Goal: Task Accomplishment & Management: Complete application form

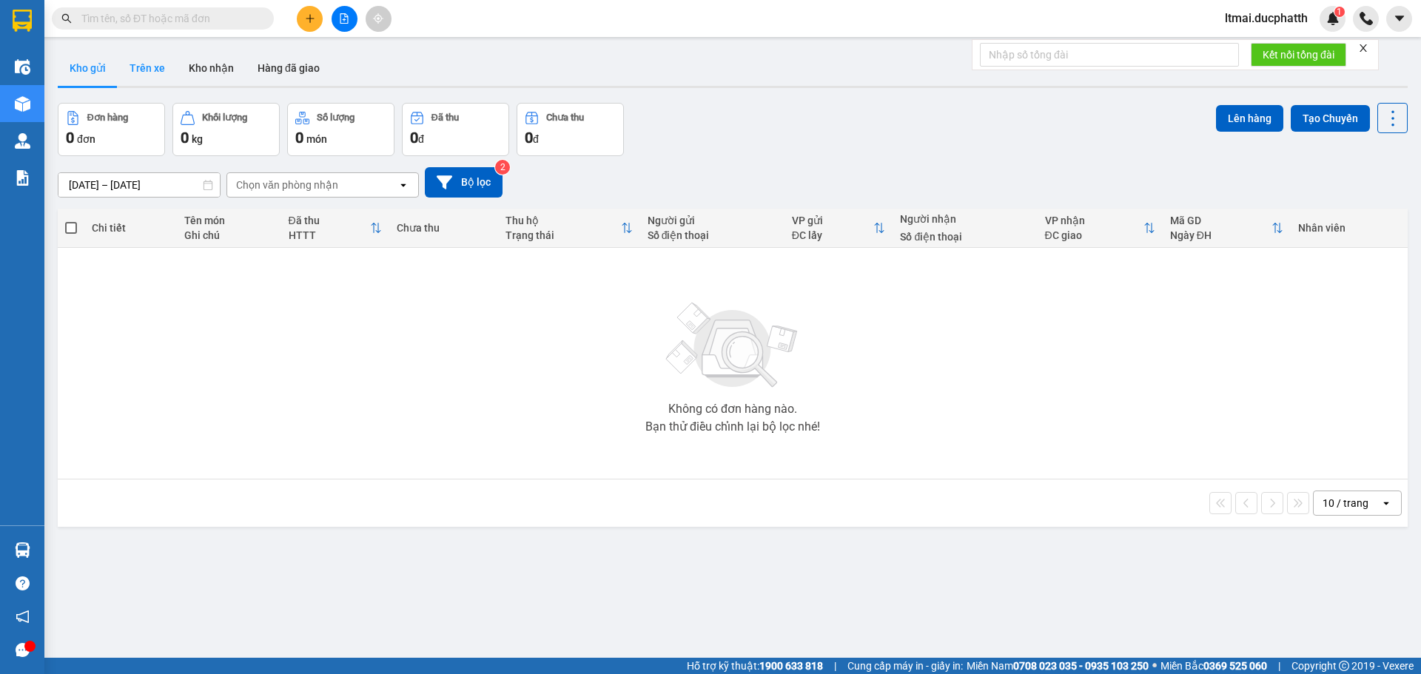
click at [166, 64] on button "Trên xe" at bounding box center [147, 68] width 59 height 36
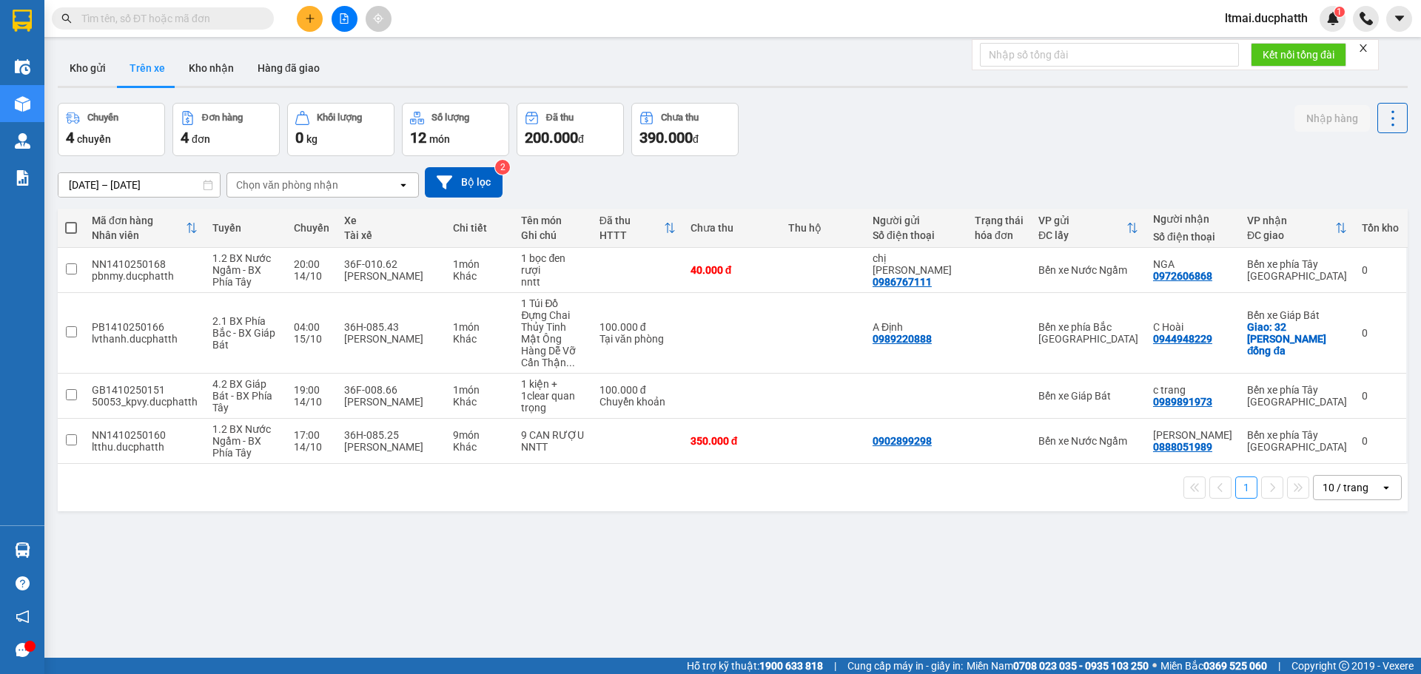
click at [251, 15] on input "text" at bounding box center [168, 18] width 175 height 16
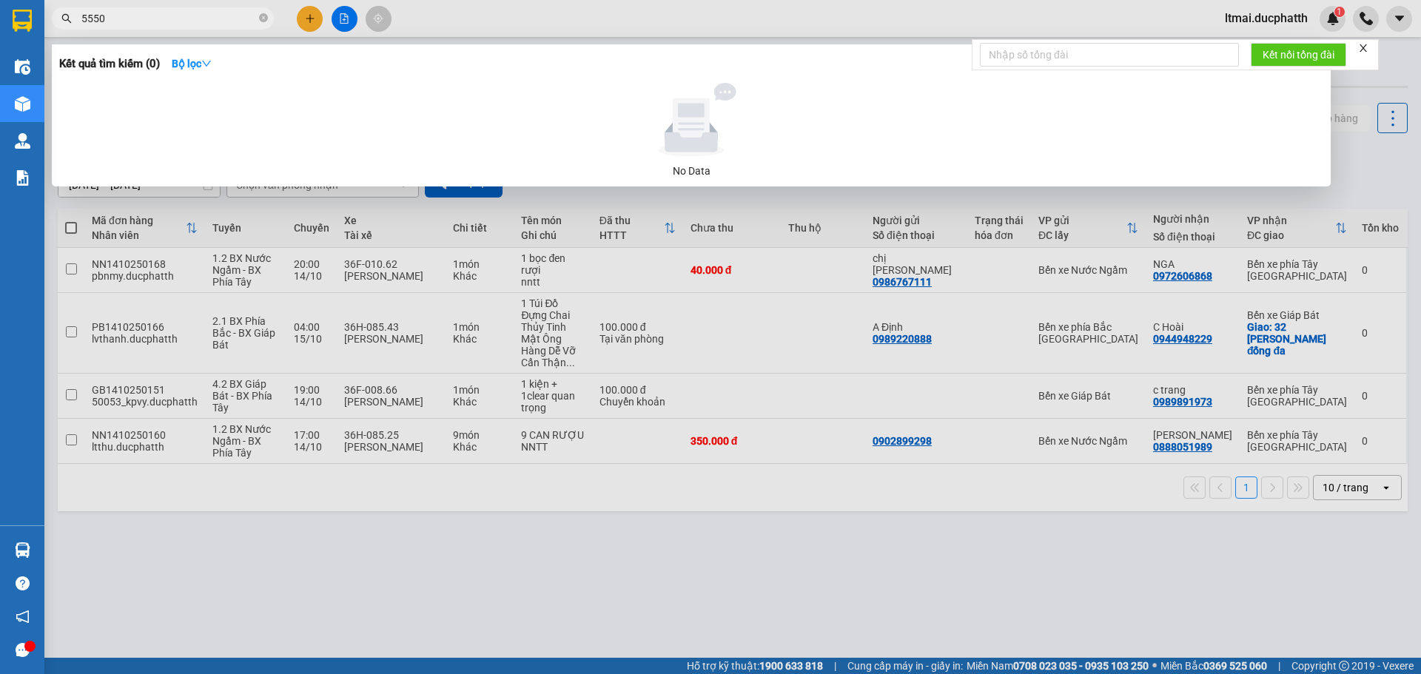
type input "5550"
click at [676, 525] on div at bounding box center [710, 337] width 1421 height 674
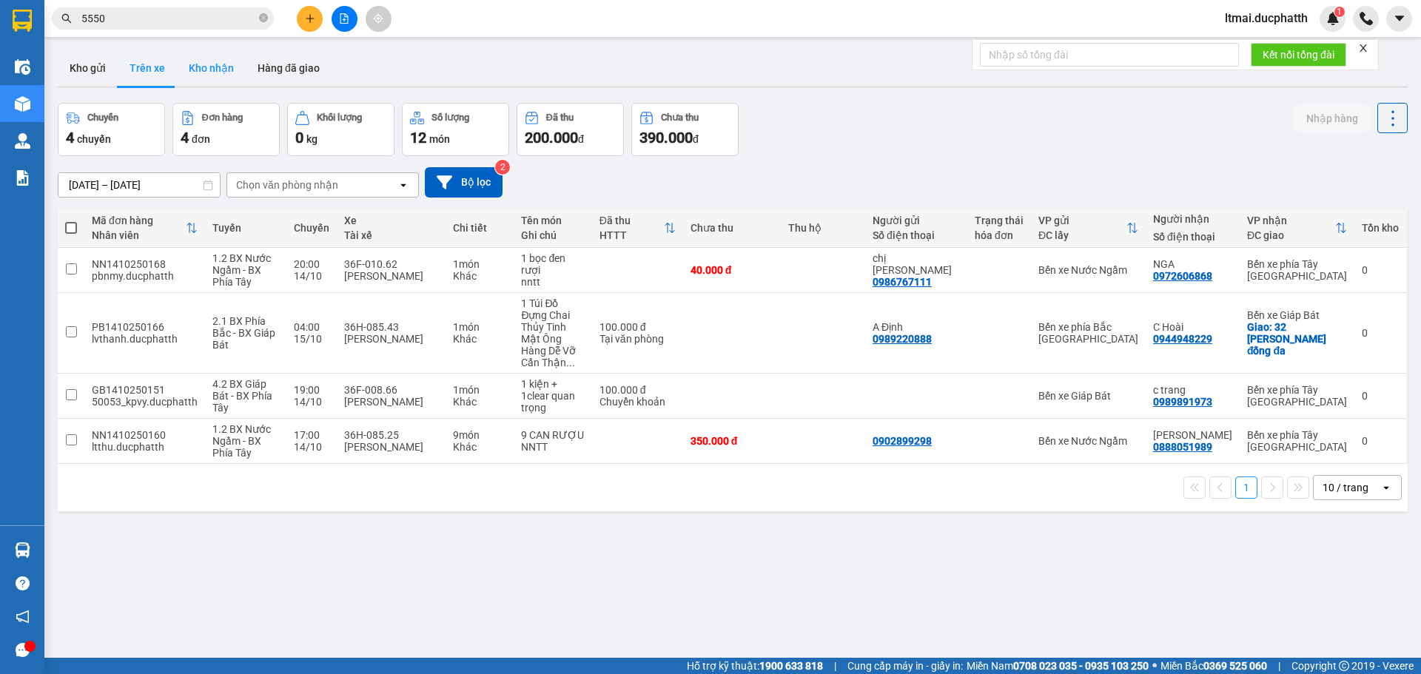
click at [209, 64] on button "Kho nhận" at bounding box center [211, 68] width 69 height 36
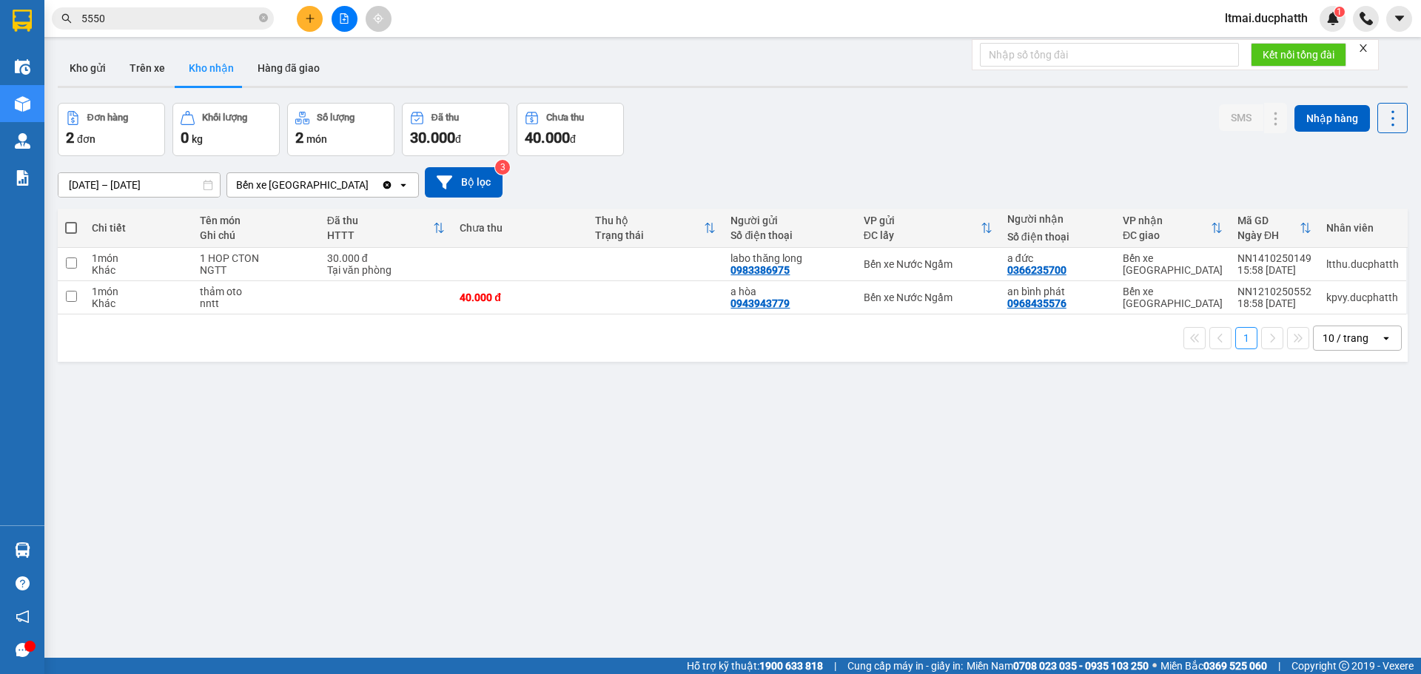
click at [317, 22] on button at bounding box center [310, 19] width 26 height 26
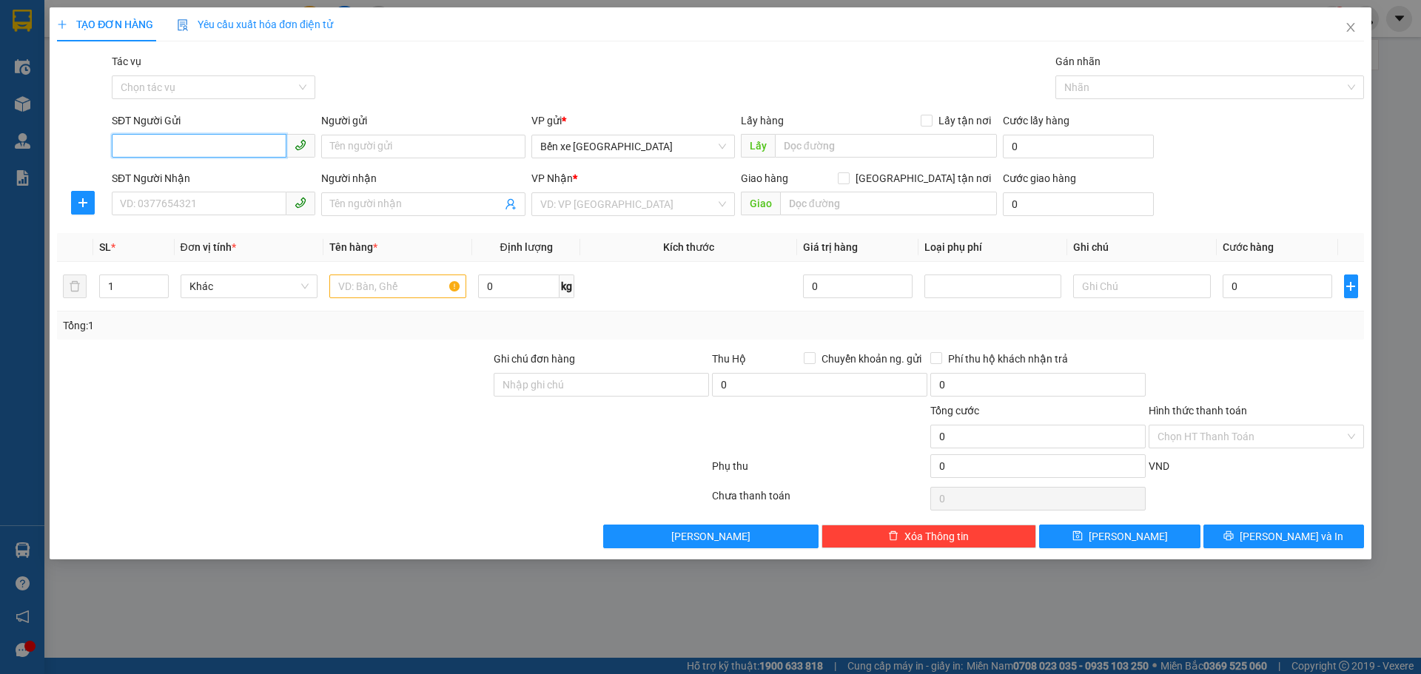
click at [249, 141] on input "SĐT Người Gửi" at bounding box center [199, 146] width 175 height 24
click at [204, 143] on input "SĐT Người Gửi" at bounding box center [199, 146] width 175 height 24
click at [263, 143] on input "SĐT Người Gửi" at bounding box center [199, 146] width 175 height 24
click at [258, 144] on input "SĐT Người Gửi" at bounding box center [199, 146] width 175 height 24
type input "0974739015"
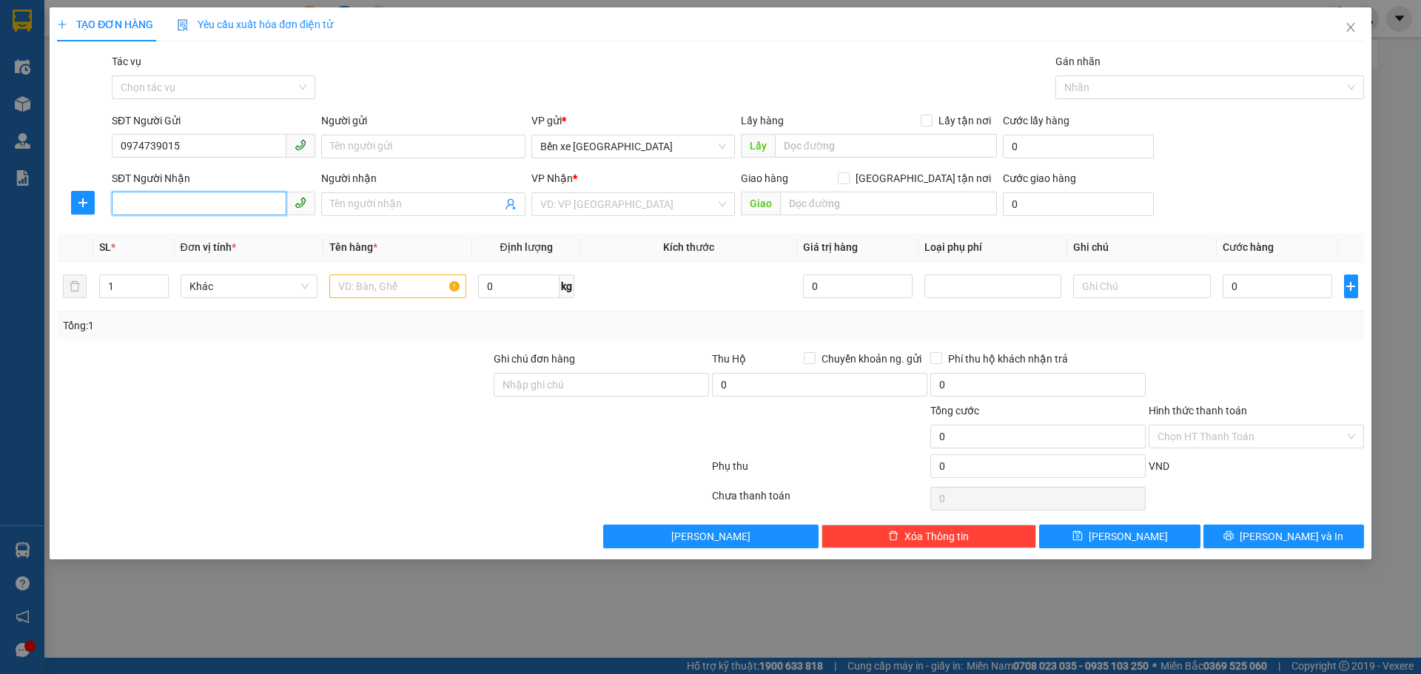
click at [182, 201] on input "SĐT Người Nhận" at bounding box center [199, 204] width 175 height 24
click at [186, 145] on input "0974739015" at bounding box center [199, 146] width 175 height 24
click at [195, 181] on div "0974739015 - c phương" at bounding box center [214, 176] width 186 height 16
type input "c phương"
click at [183, 199] on input "SĐT Người Nhận" at bounding box center [199, 204] width 175 height 24
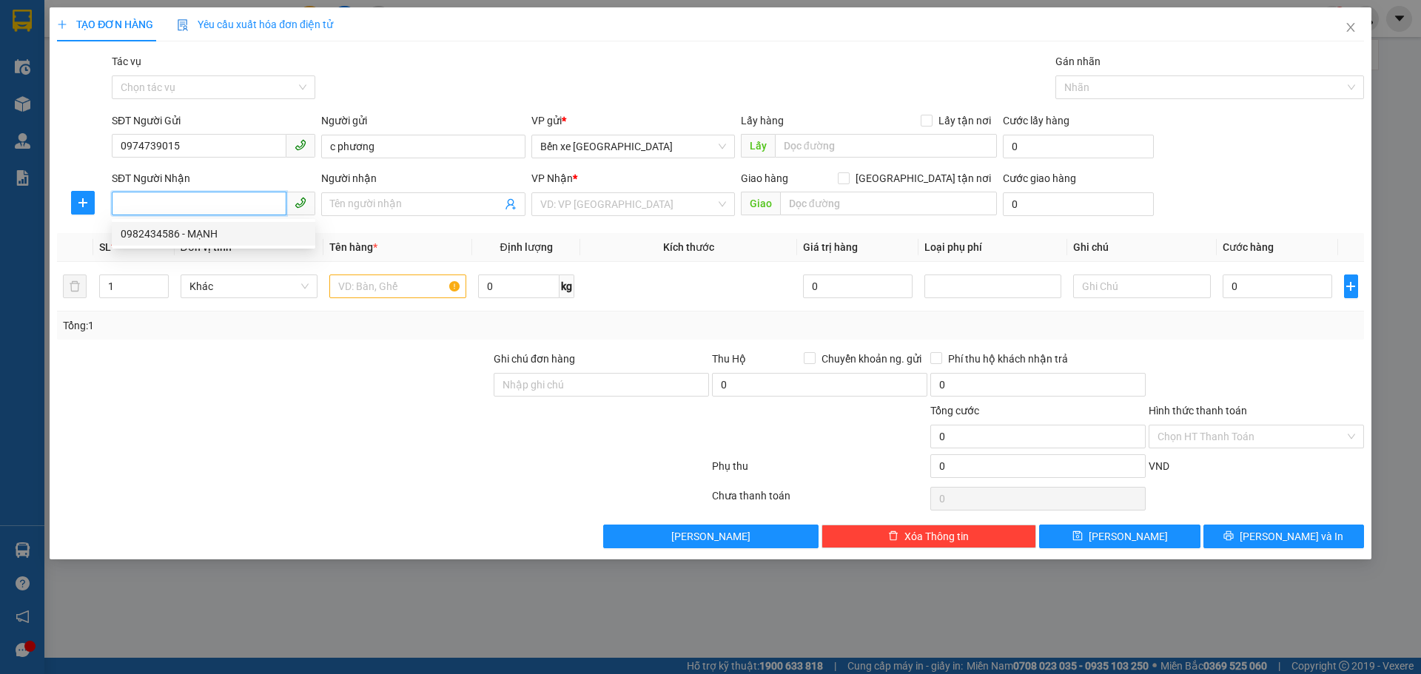
click at [186, 233] on div "0982434586 - MẠNH" at bounding box center [214, 234] width 186 height 16
type input "0982434586"
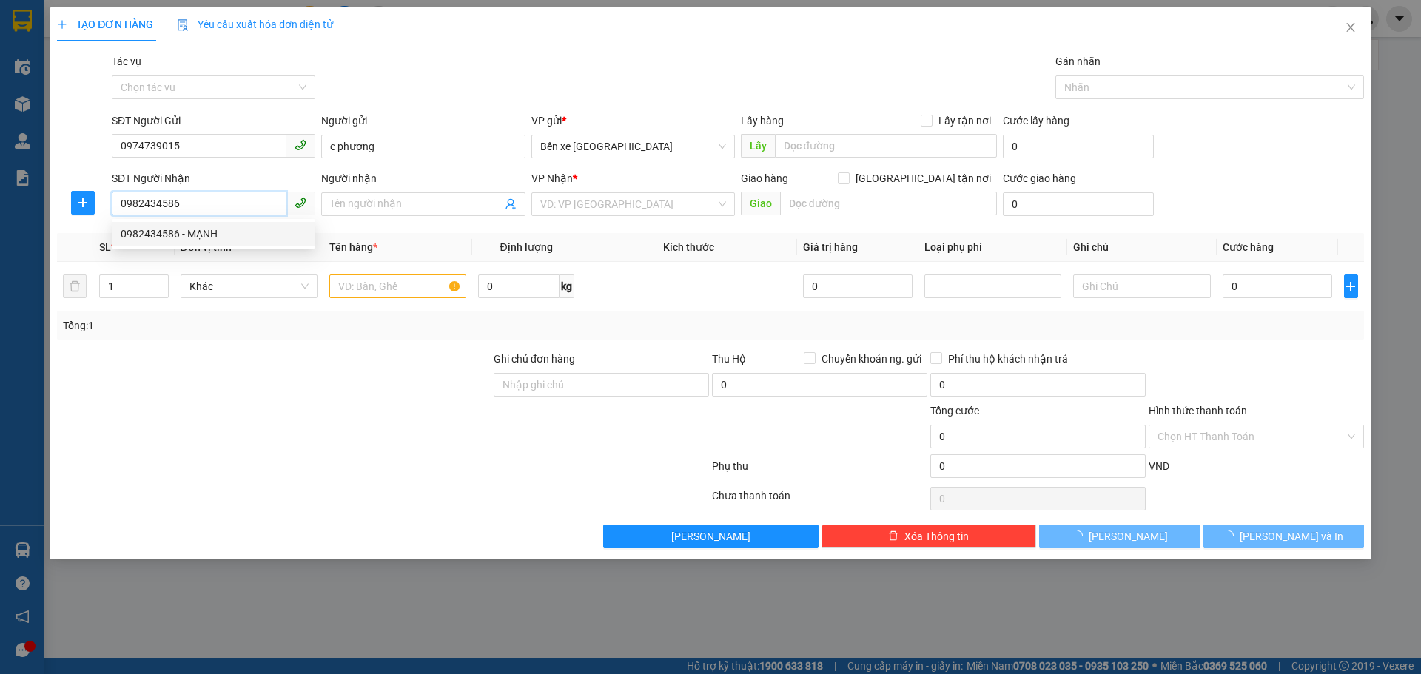
type input "MẠNH"
checkbox input "true"
type input "công an [GEOGRAPHIC_DATA]"
type input "90.000"
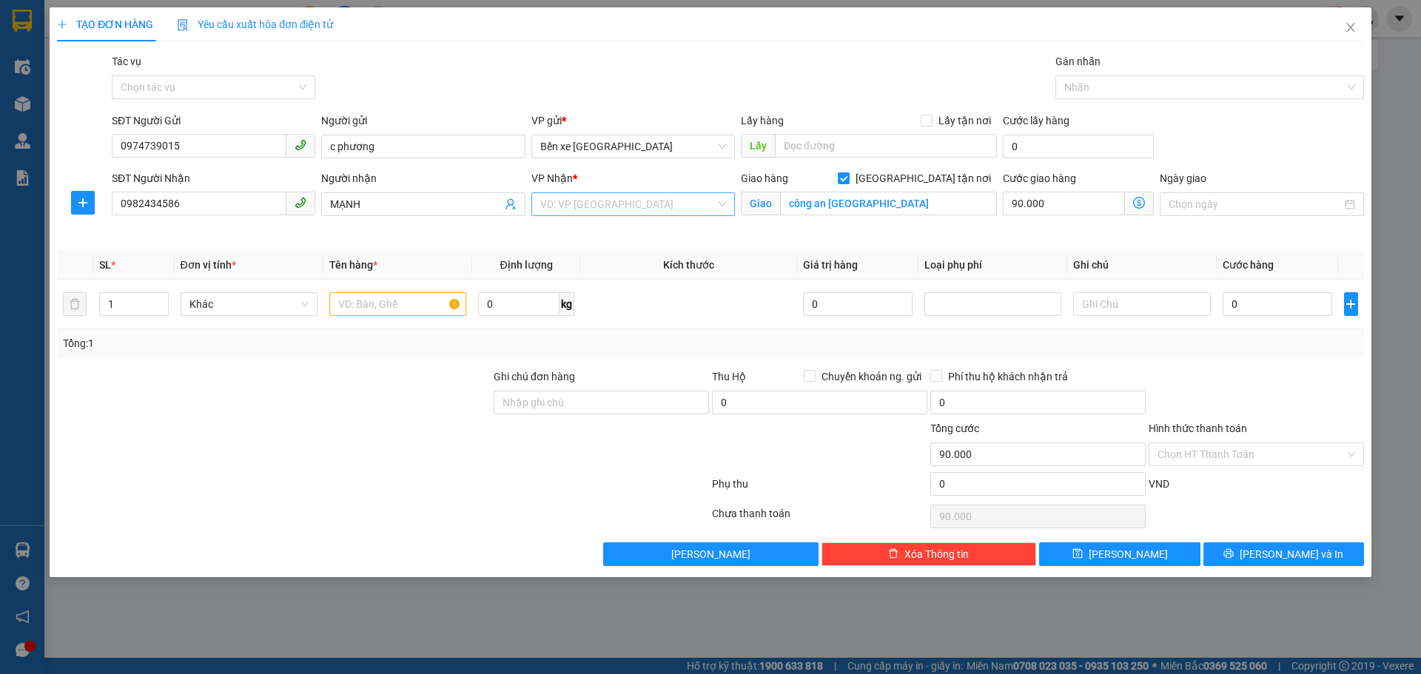
click at [594, 209] on input "search" at bounding box center [627, 204] width 175 height 22
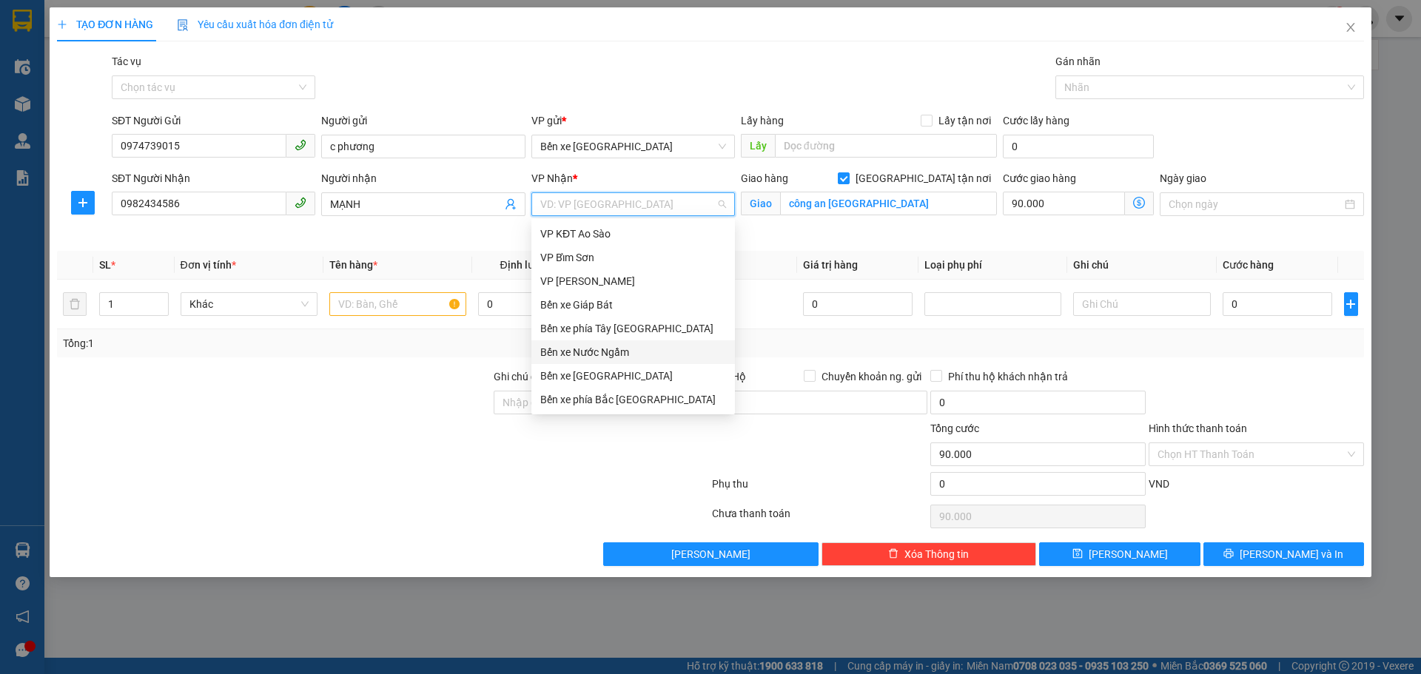
click at [570, 350] on div "Bến xe Nước Ngầm" at bounding box center [633, 352] width 186 height 16
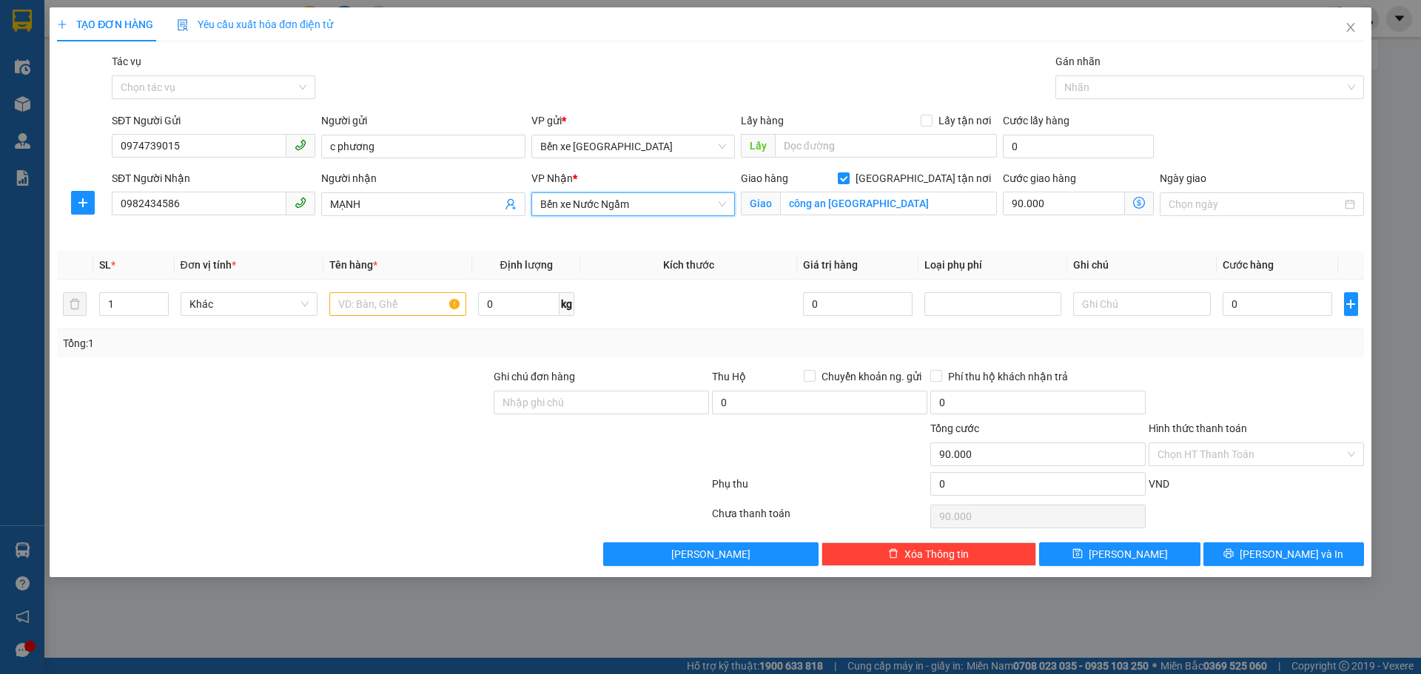
click at [1140, 201] on icon "dollar-circle" at bounding box center [1139, 203] width 12 height 12
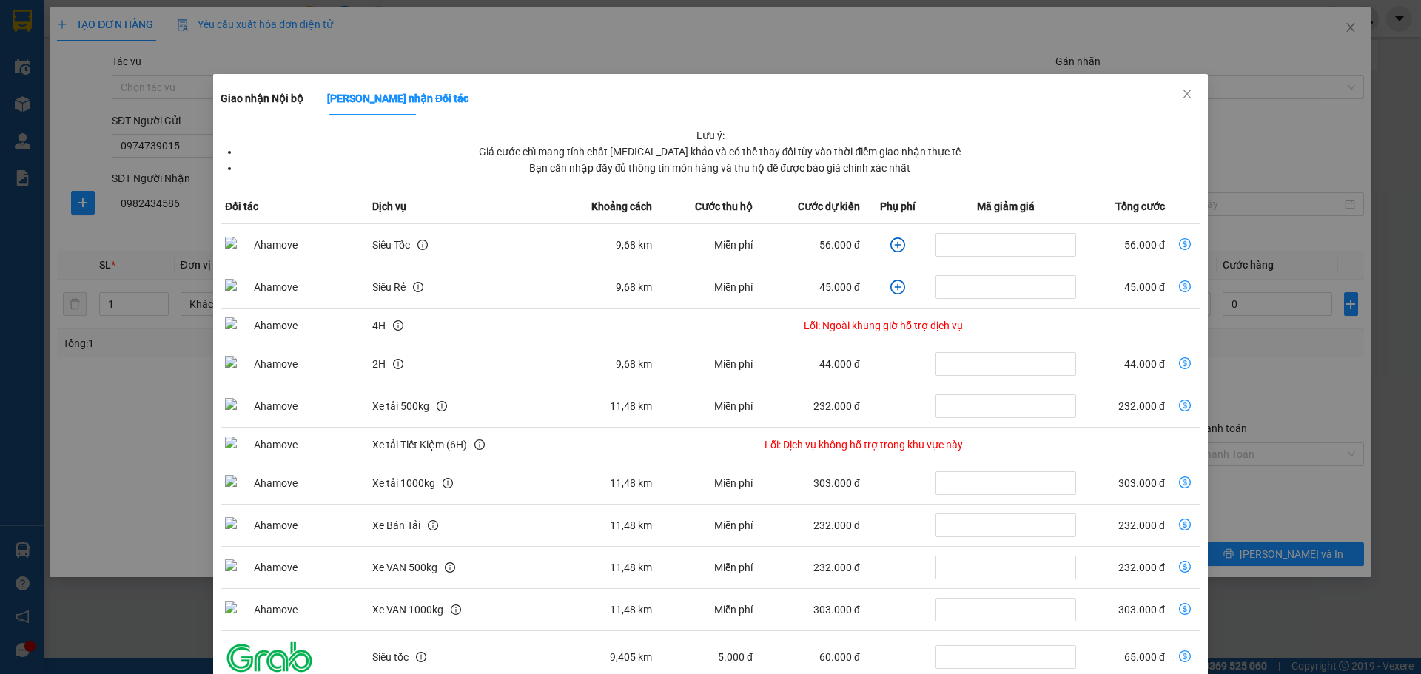
click at [1179, 242] on icon "dollar-circle" at bounding box center [1185, 244] width 12 height 12
type input "56.000"
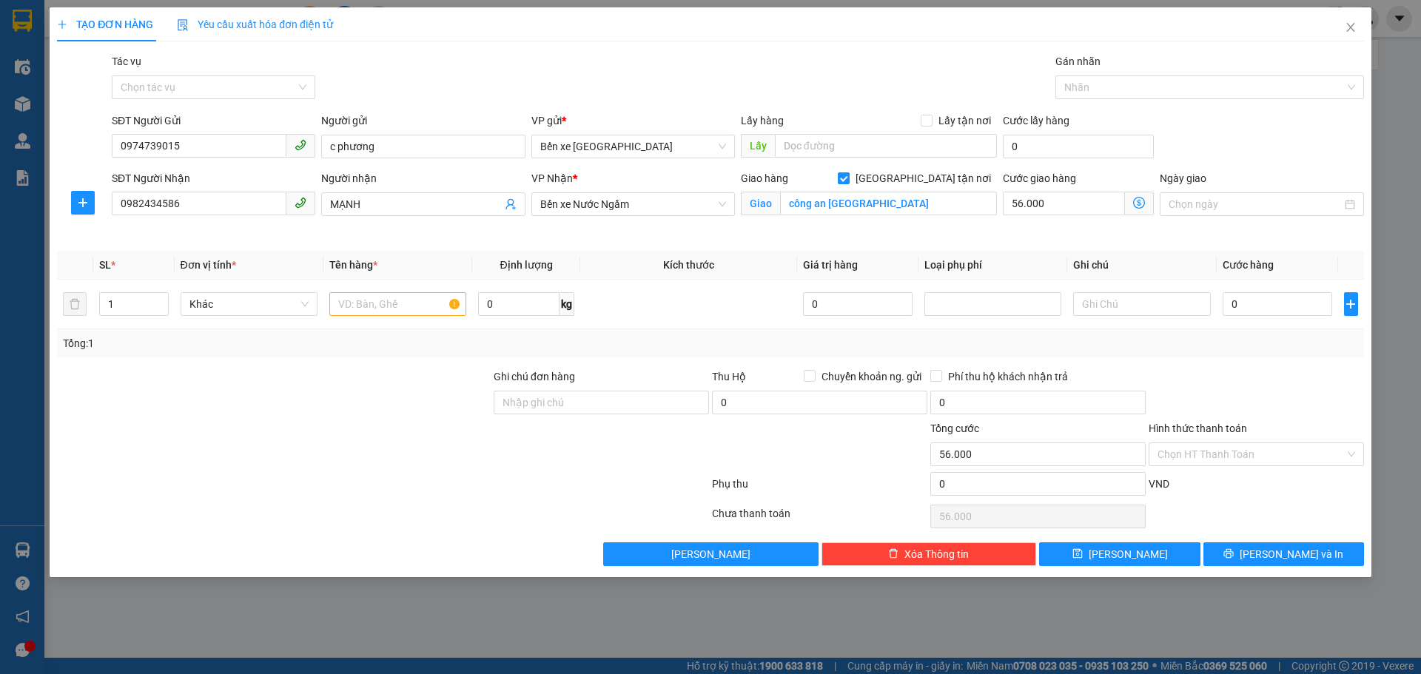
click at [1136, 205] on icon "dollar-circle" at bounding box center [1139, 203] width 12 height 12
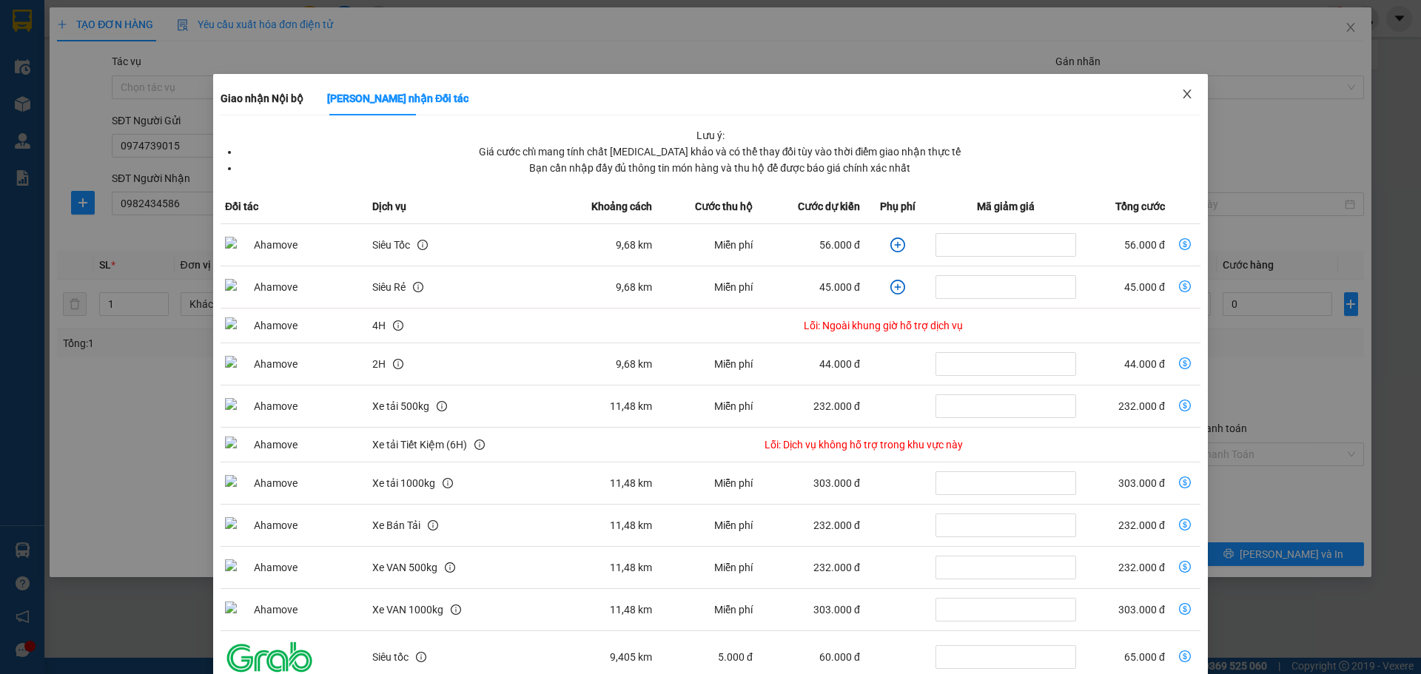
click at [1183, 96] on icon "close" at bounding box center [1187, 94] width 8 height 9
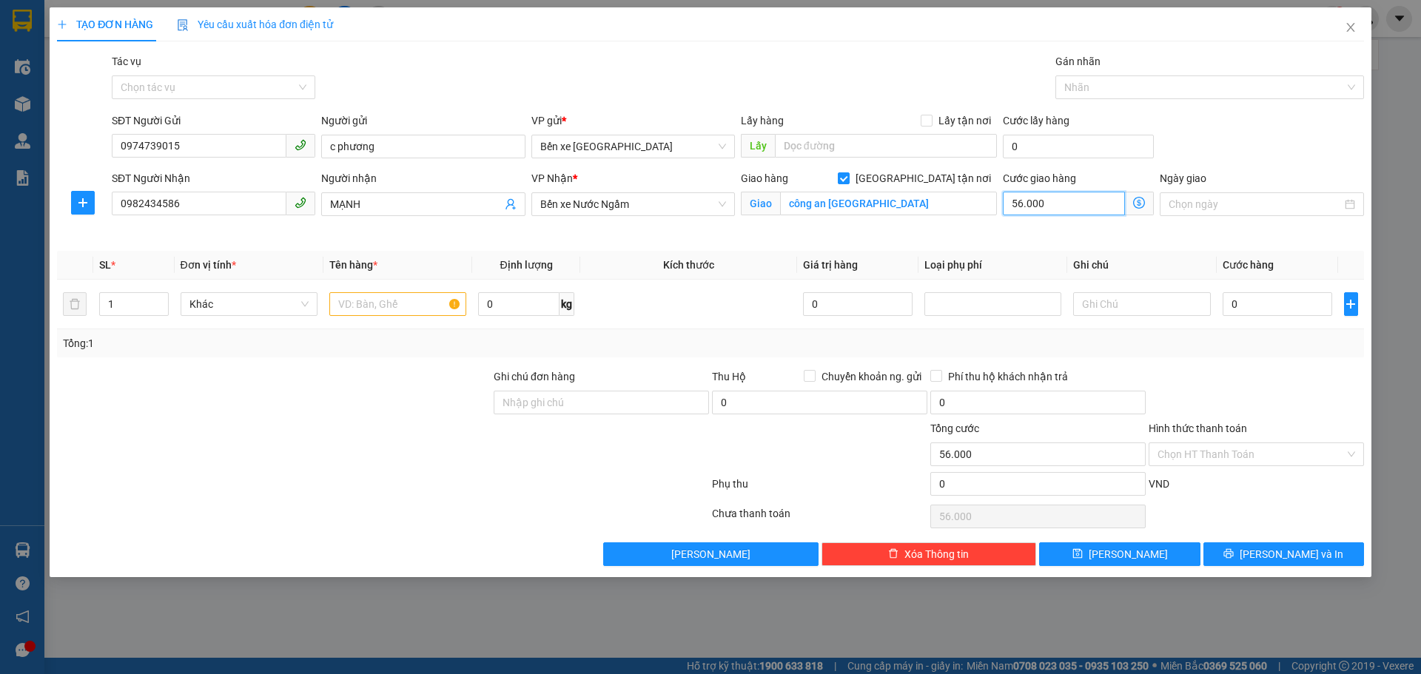
click at [1060, 205] on input "56.000" at bounding box center [1064, 204] width 122 height 24
type input "8"
type input "80"
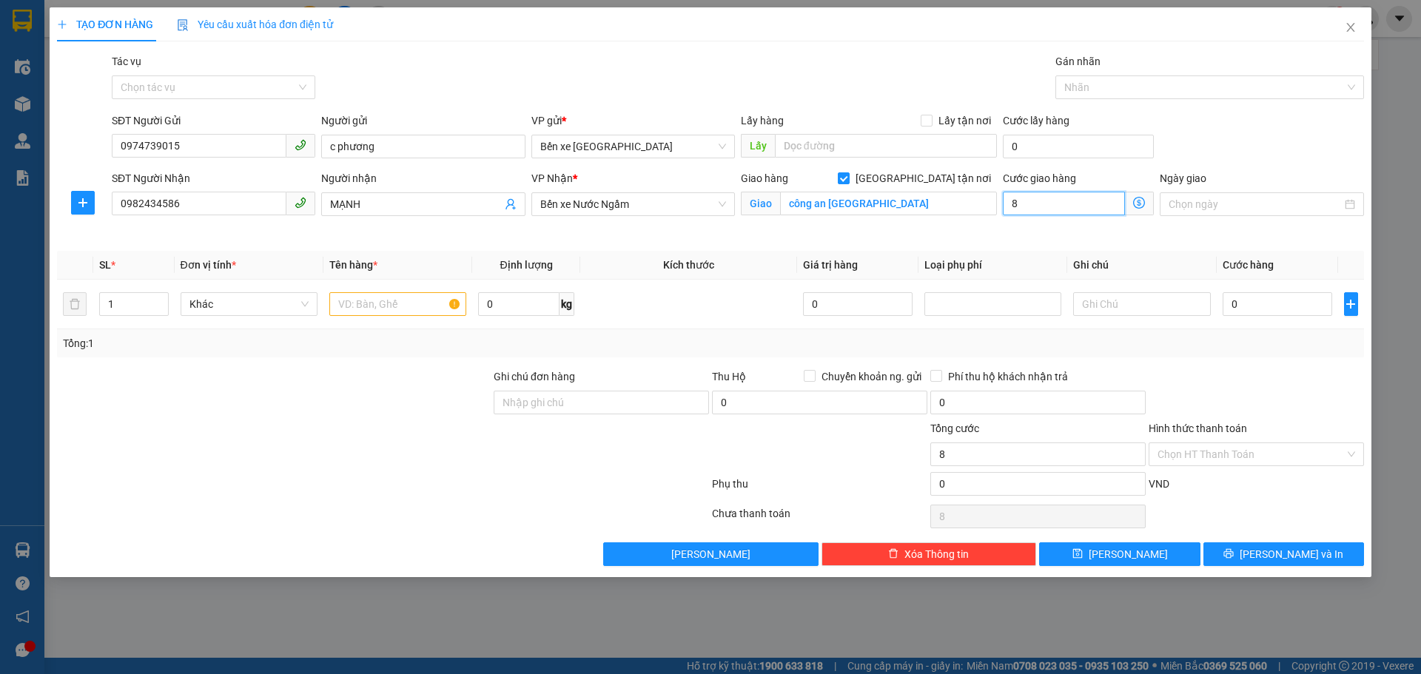
type input "80"
click at [1243, 307] on input "0" at bounding box center [1278, 304] width 110 height 24
type input "80.000"
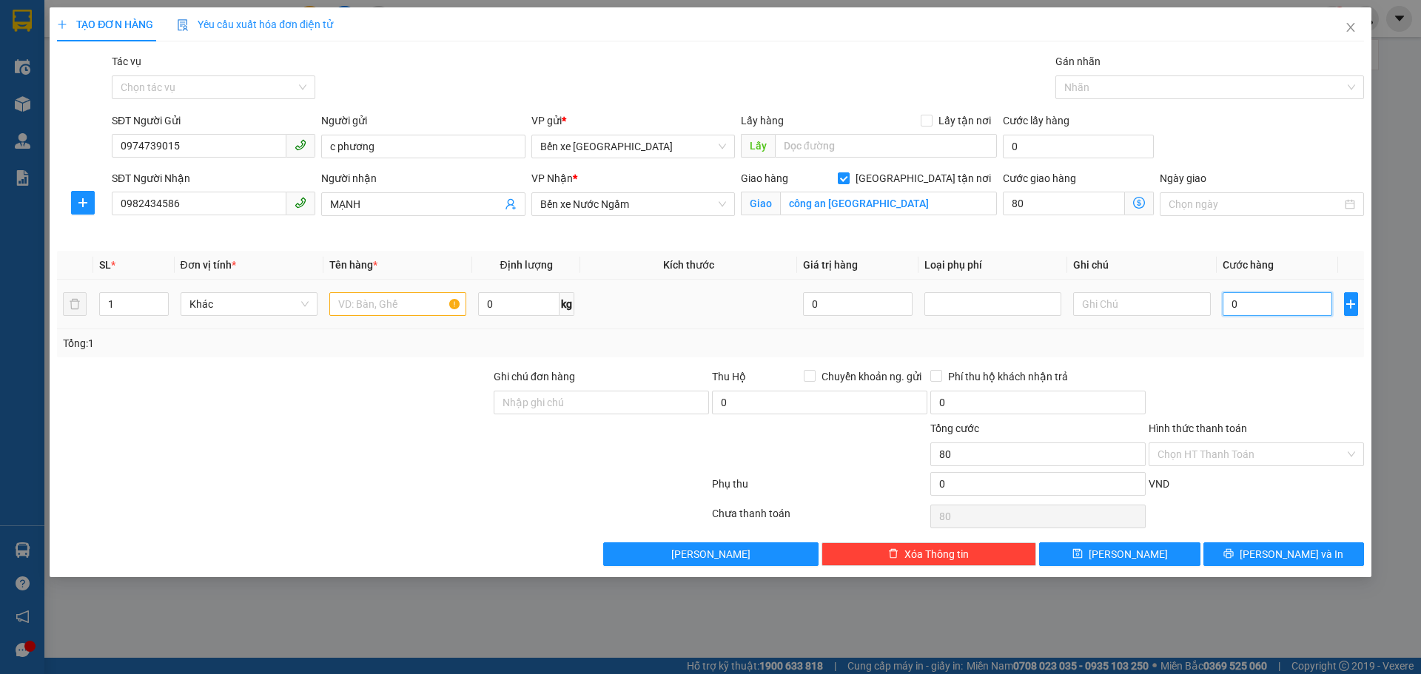
type input "80.000"
type input "4"
type input "80.004"
type input "40"
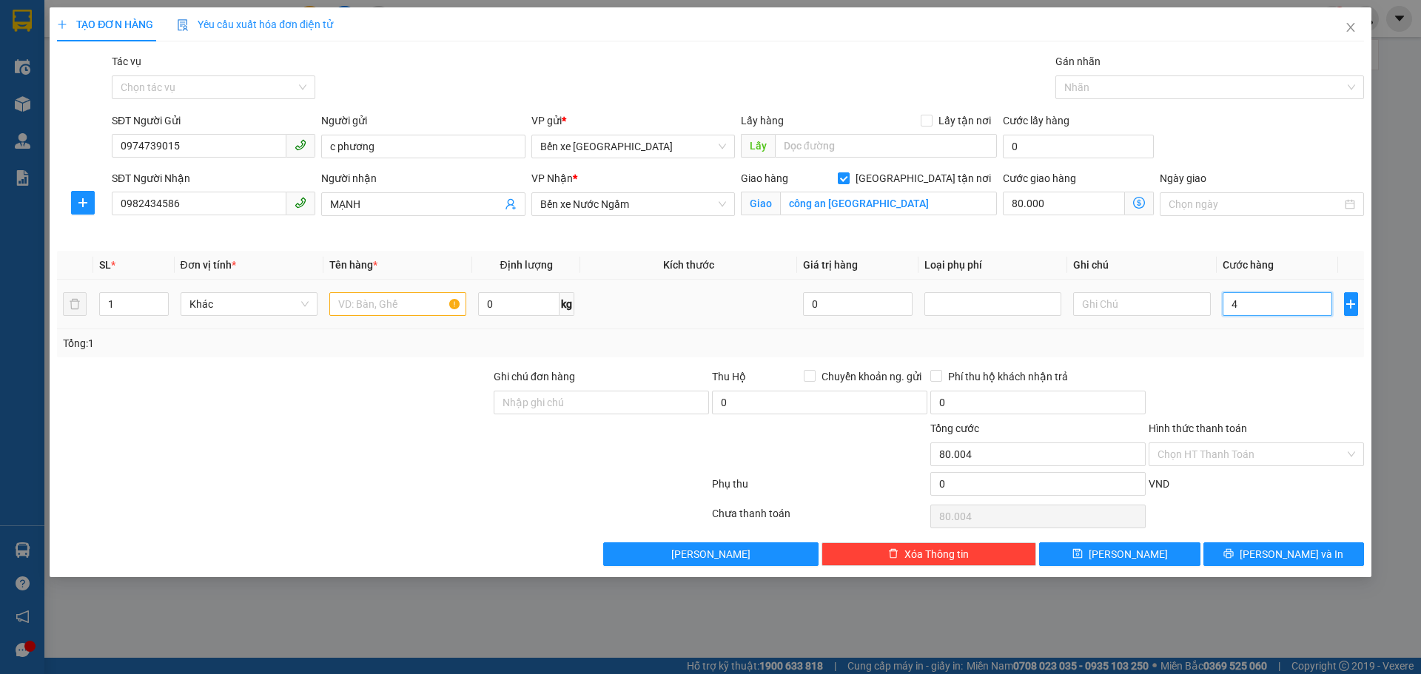
type input "80.040"
type input "40.000"
type input "120.000"
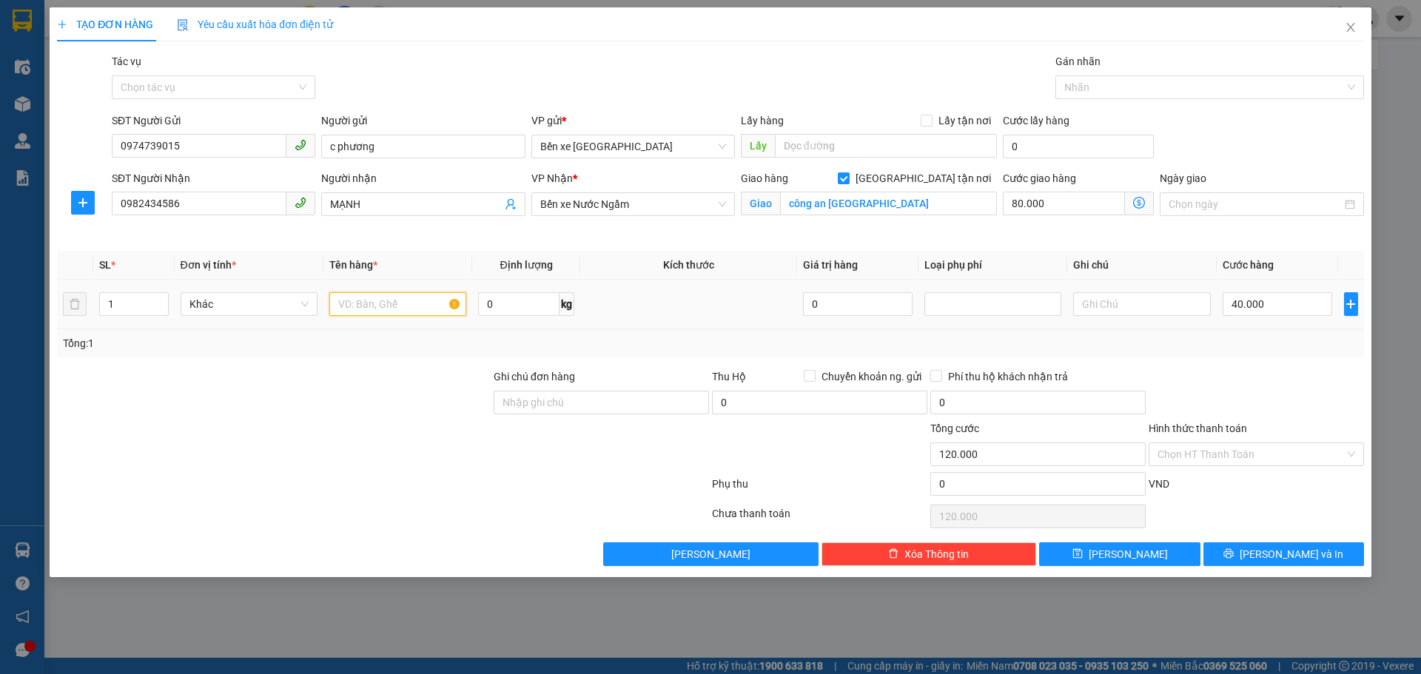
click at [359, 309] on input "text" at bounding box center [397, 304] width 137 height 24
type input "1 ct dễ vỡ"
click at [1180, 350] on div "Tổng: 1" at bounding box center [710, 343] width 1295 height 16
click at [1188, 354] on div "Tổng: 1" at bounding box center [710, 343] width 1307 height 28
click at [1182, 454] on input "Hình thức thanh toán" at bounding box center [1250, 454] width 187 height 22
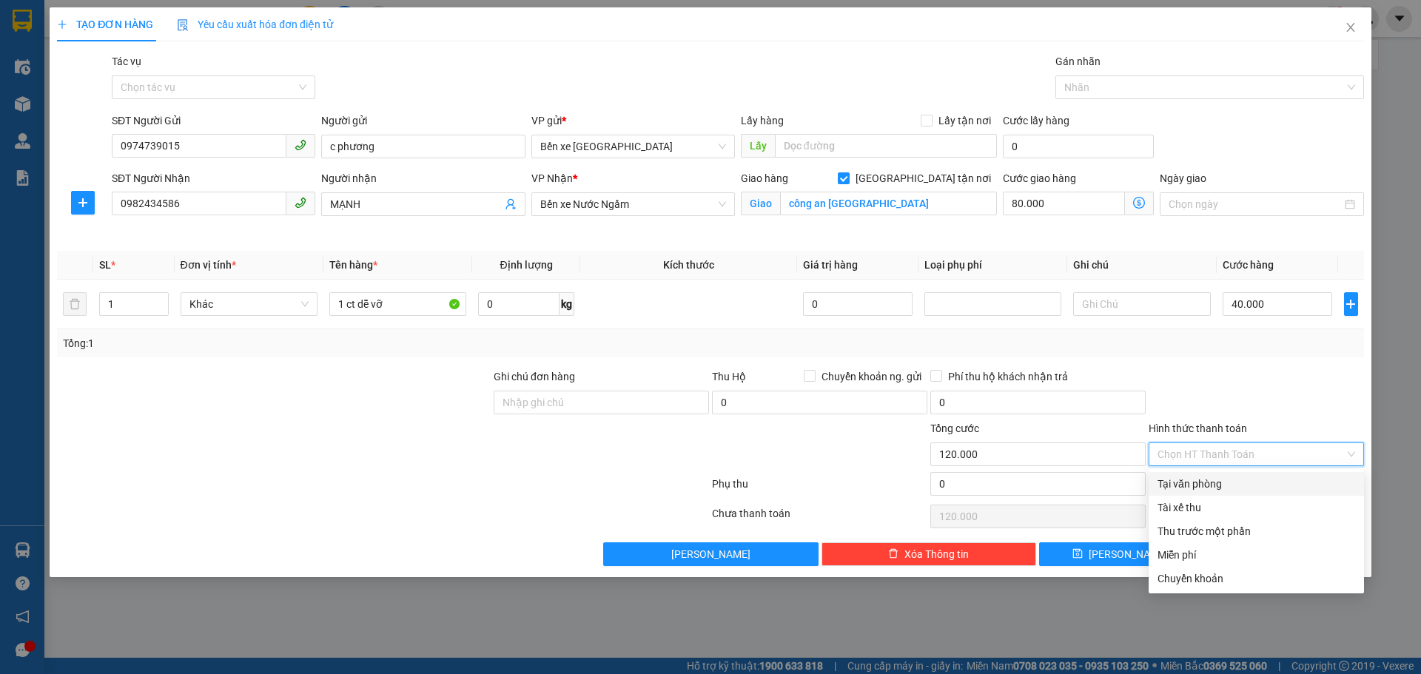
click at [1212, 480] on div "Tại văn phòng" at bounding box center [1256, 484] width 198 height 16
type input "0"
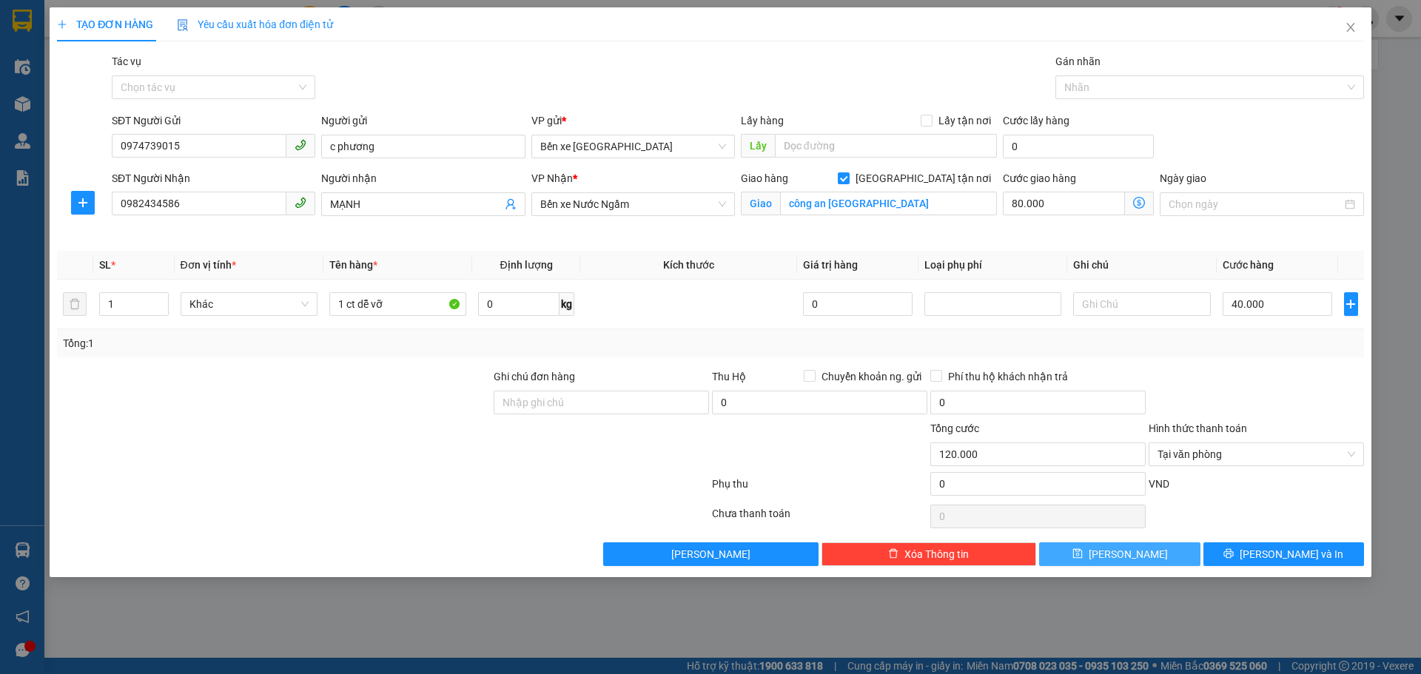
click at [1083, 549] on icon "save" at bounding box center [1077, 553] width 10 height 10
checkbox input "false"
type input "0"
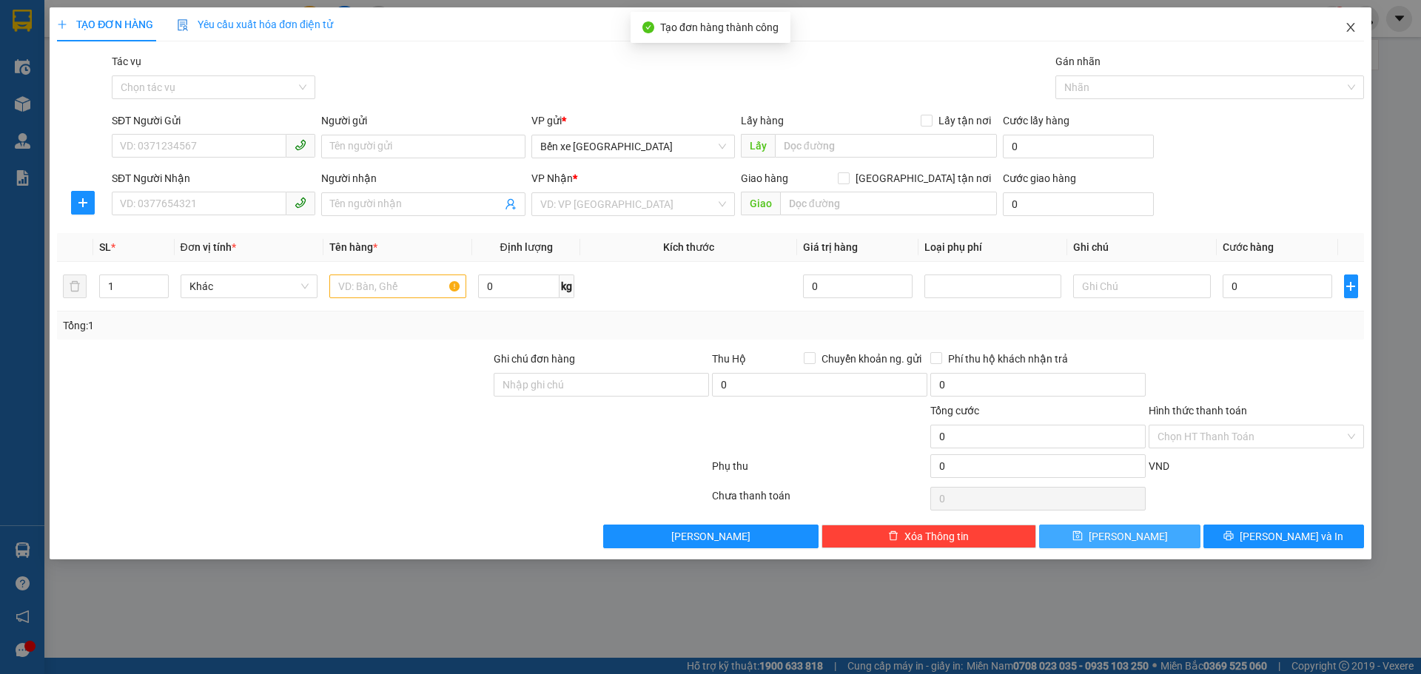
click at [1348, 23] on icon "close" at bounding box center [1351, 27] width 12 height 12
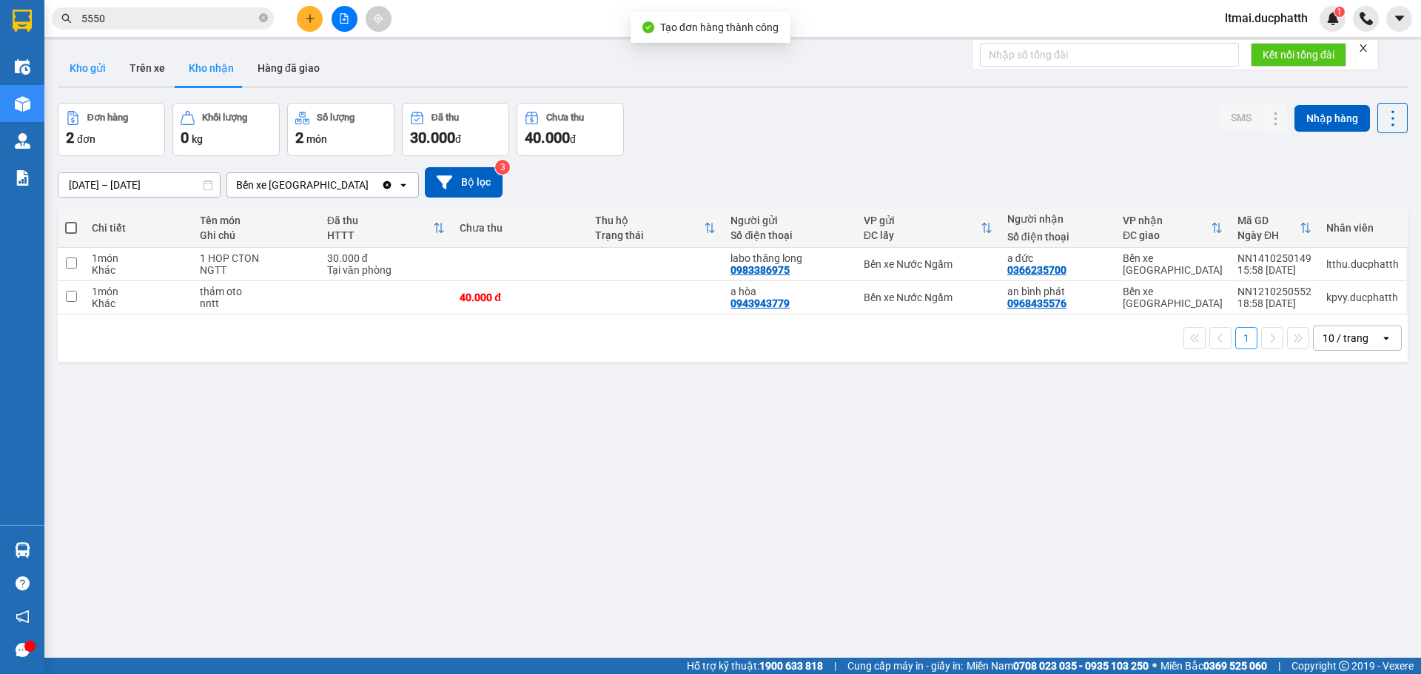
click at [93, 64] on button "Kho gửi" at bounding box center [88, 68] width 60 height 36
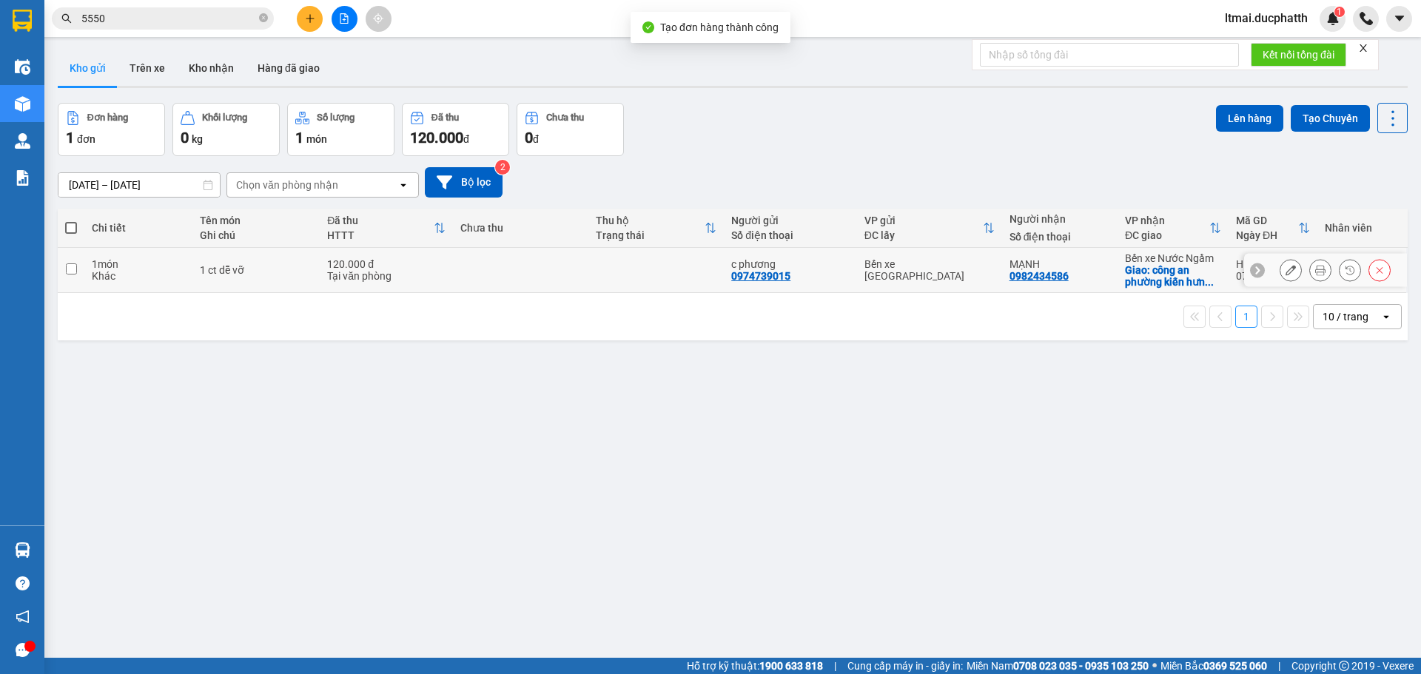
click at [221, 270] on div "1 ct dễ vỡ" at bounding box center [256, 270] width 112 height 12
checkbox input "true"
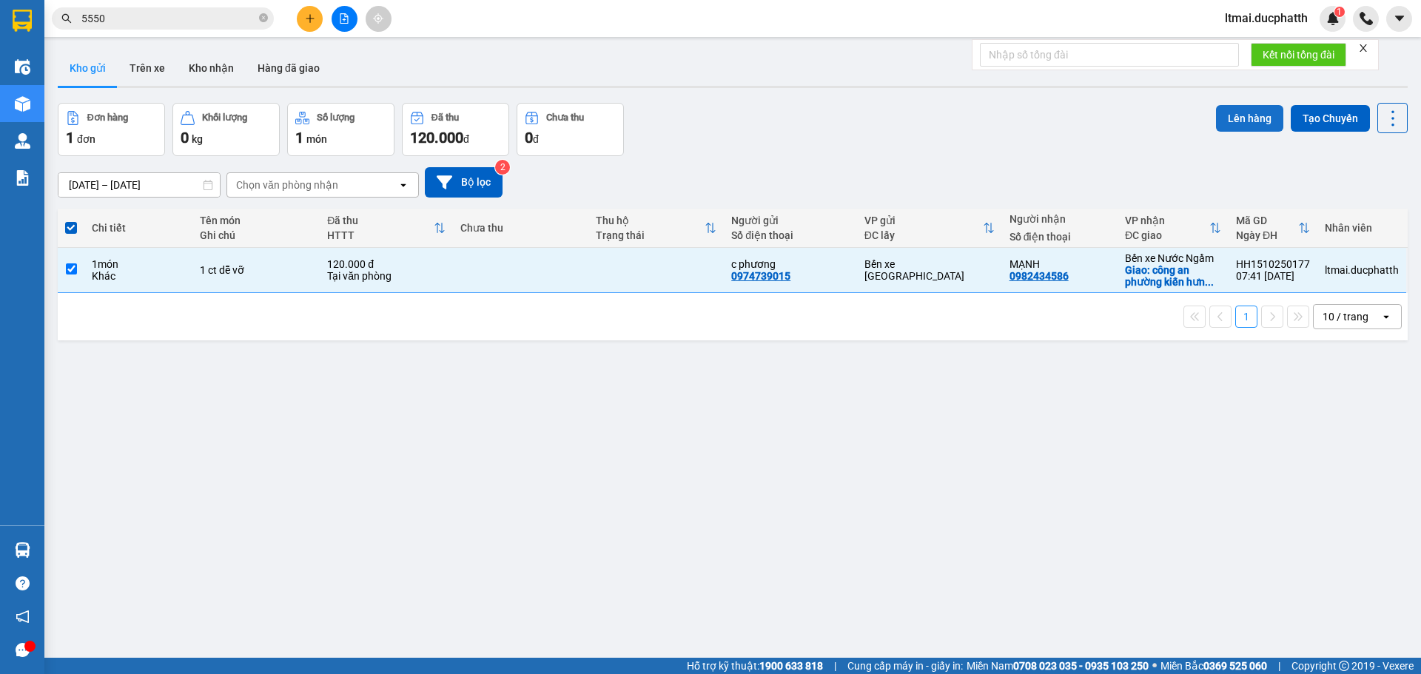
click at [1232, 112] on button "Lên hàng" at bounding box center [1249, 118] width 67 height 27
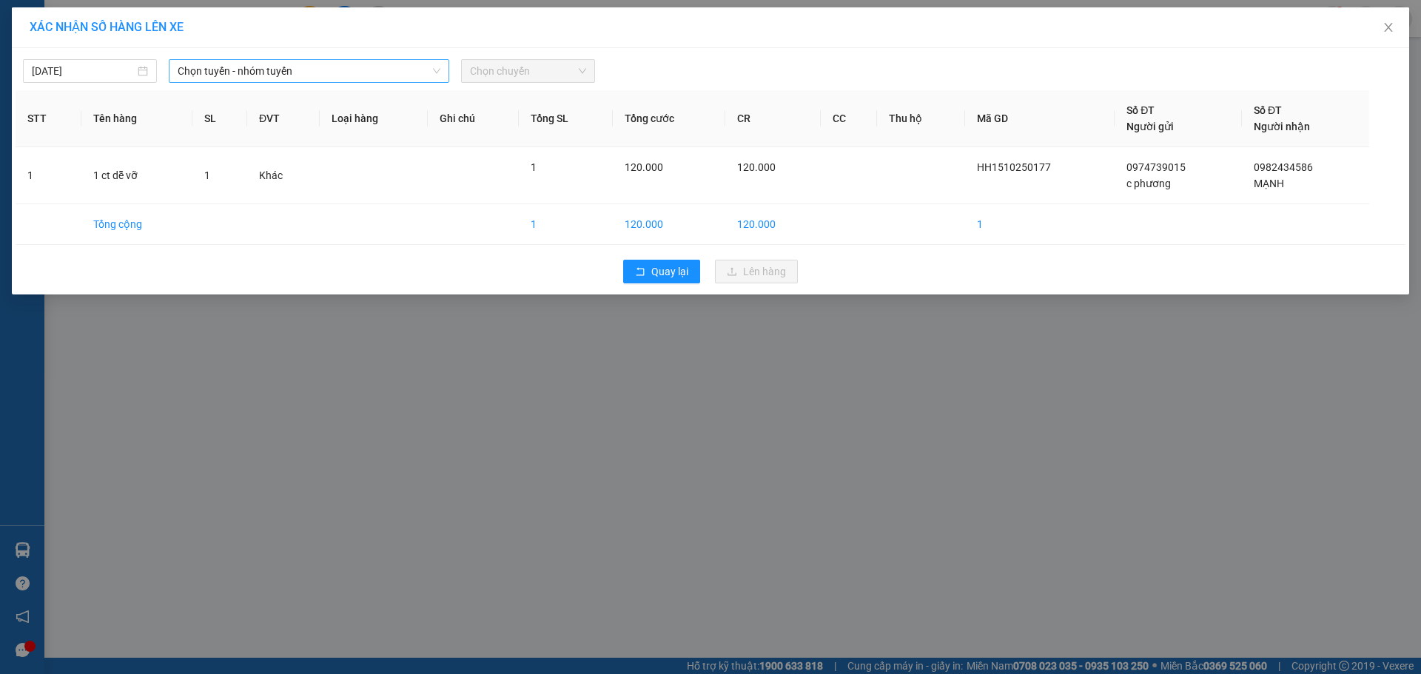
click at [311, 70] on span "Chọn tuyến - nhóm tuyến" at bounding box center [309, 71] width 263 height 22
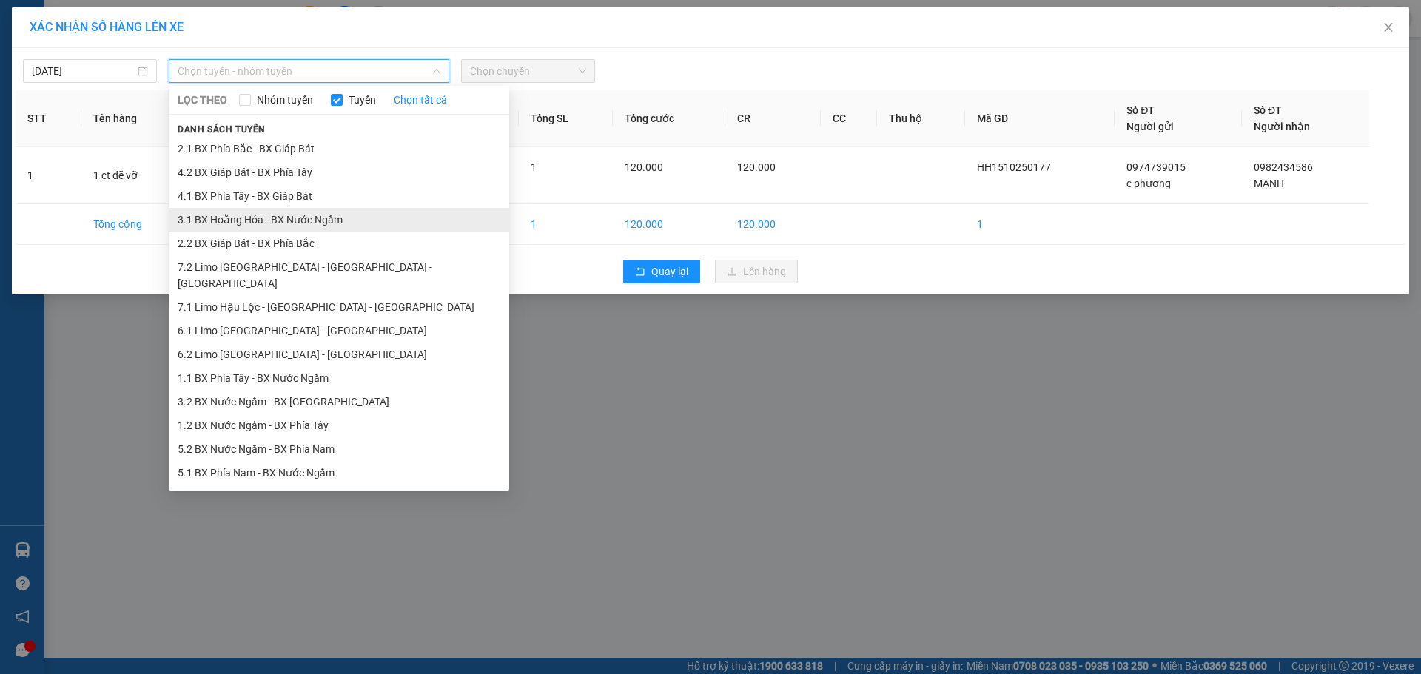
click at [243, 214] on li "3.1 BX Hoằng Hóa - BX Nước Ngầm" at bounding box center [339, 220] width 340 height 24
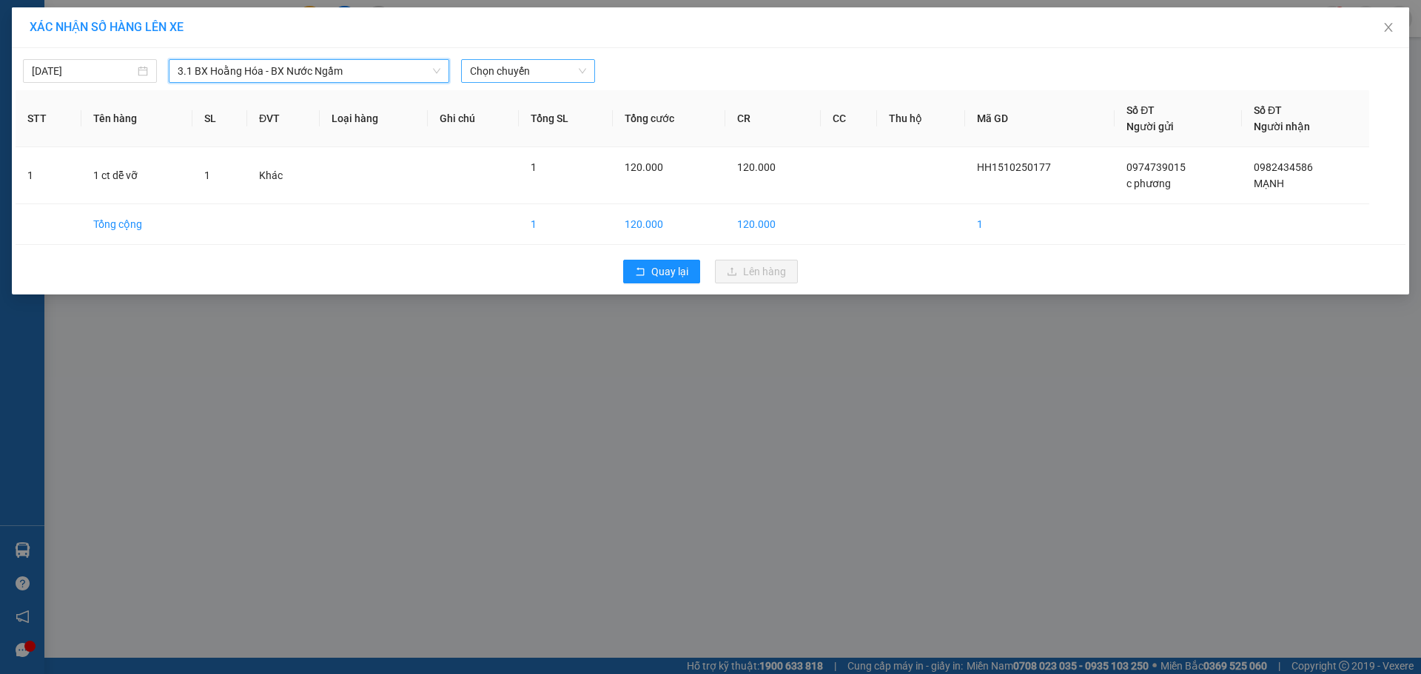
click at [522, 73] on span "Chọn chuyến" at bounding box center [528, 71] width 116 height 22
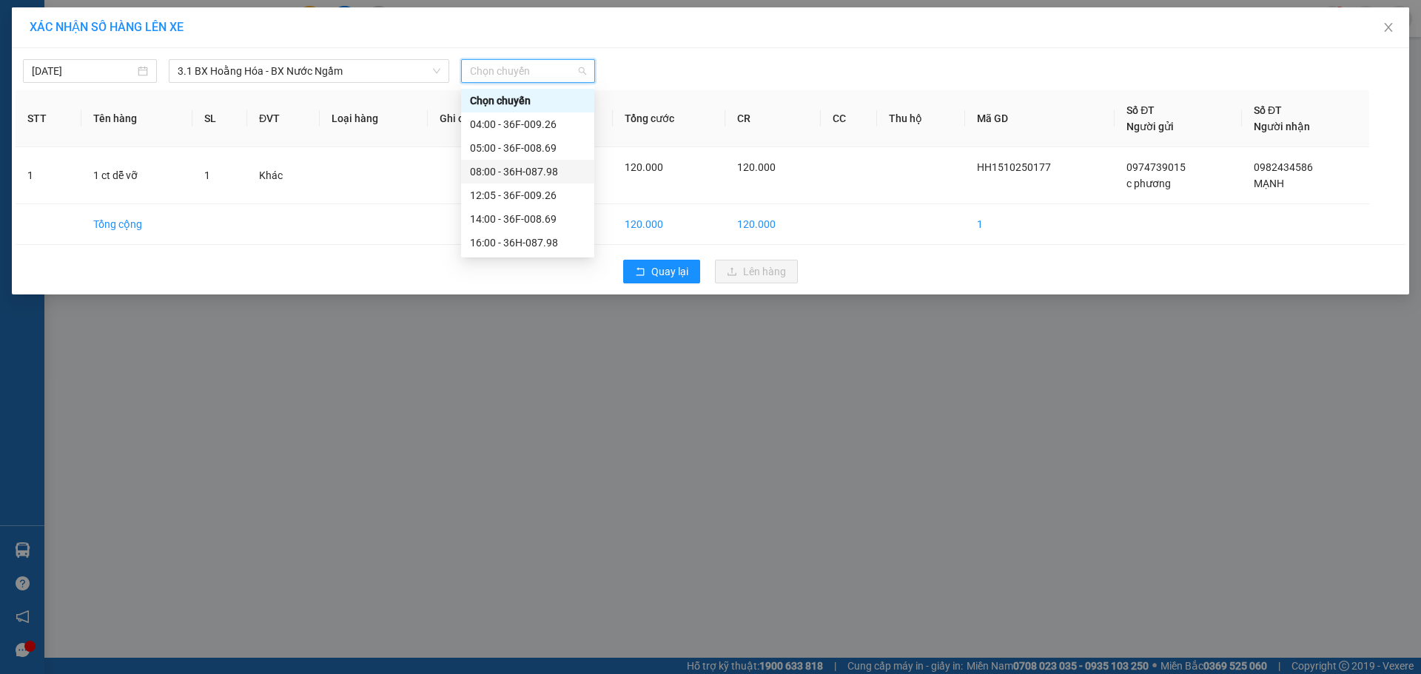
click at [493, 166] on div "08:00 - 36H-087.98" at bounding box center [527, 172] width 115 height 16
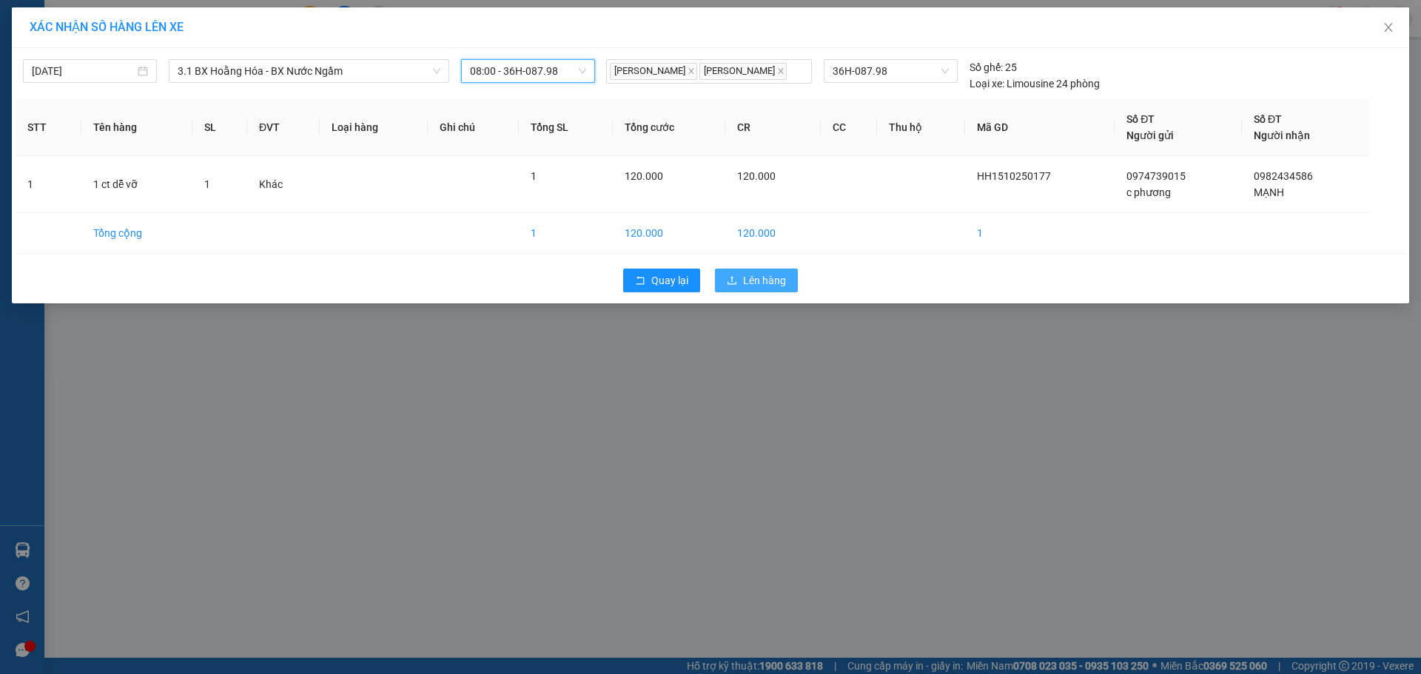
click at [780, 283] on span "Lên hàng" at bounding box center [764, 280] width 43 height 16
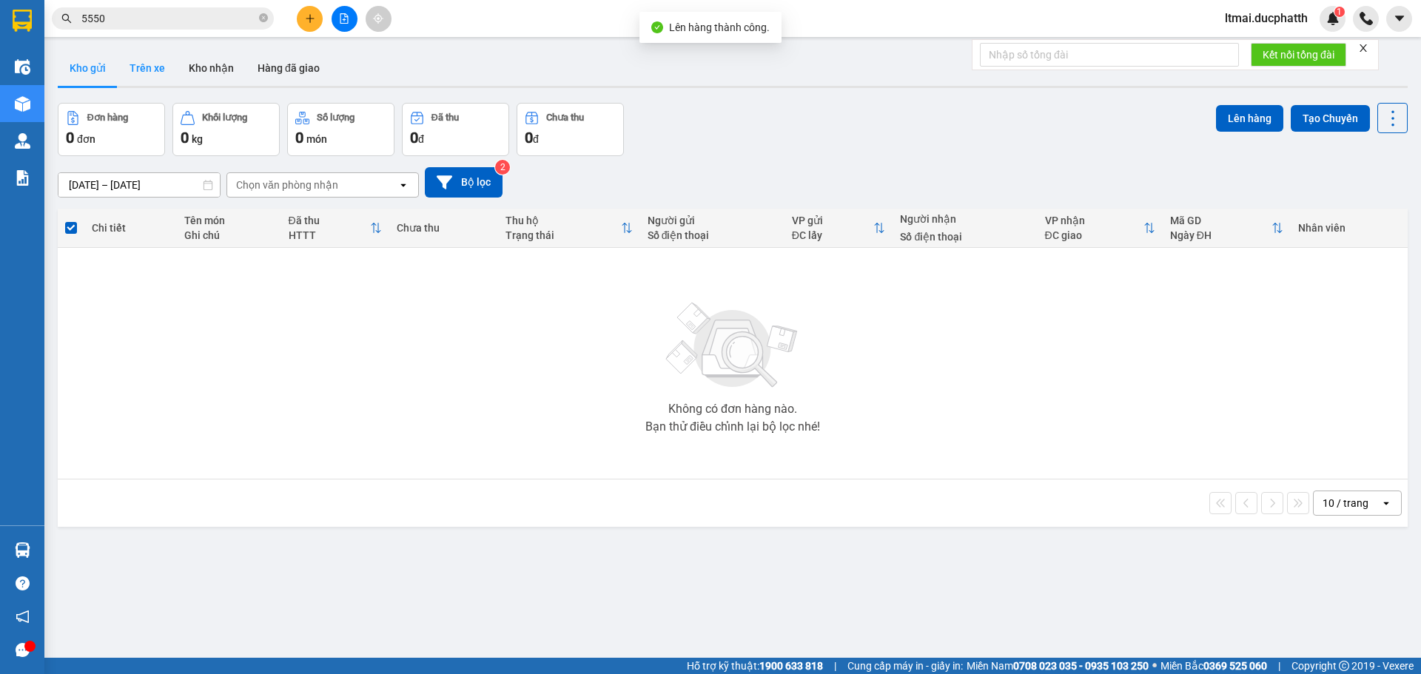
click at [145, 68] on button "Trên xe" at bounding box center [147, 68] width 59 height 36
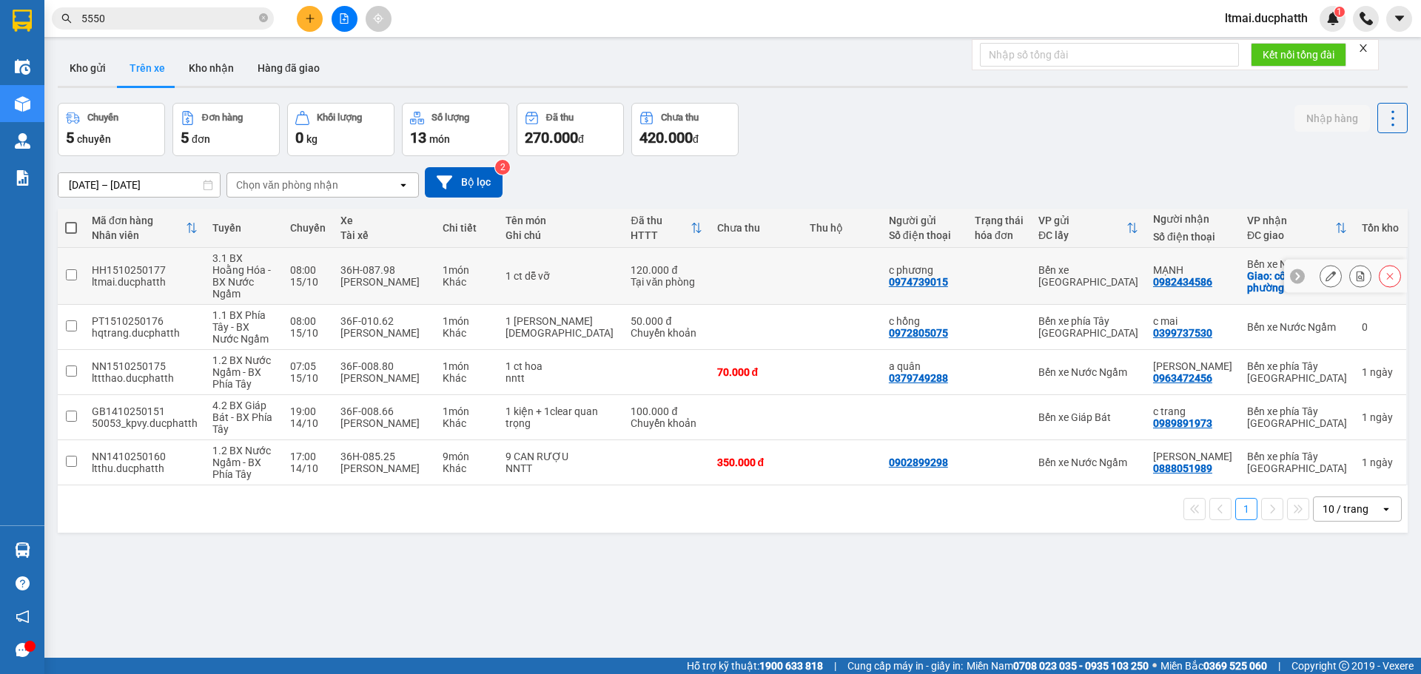
click at [1356, 271] on icon at bounding box center [1360, 276] width 8 height 10
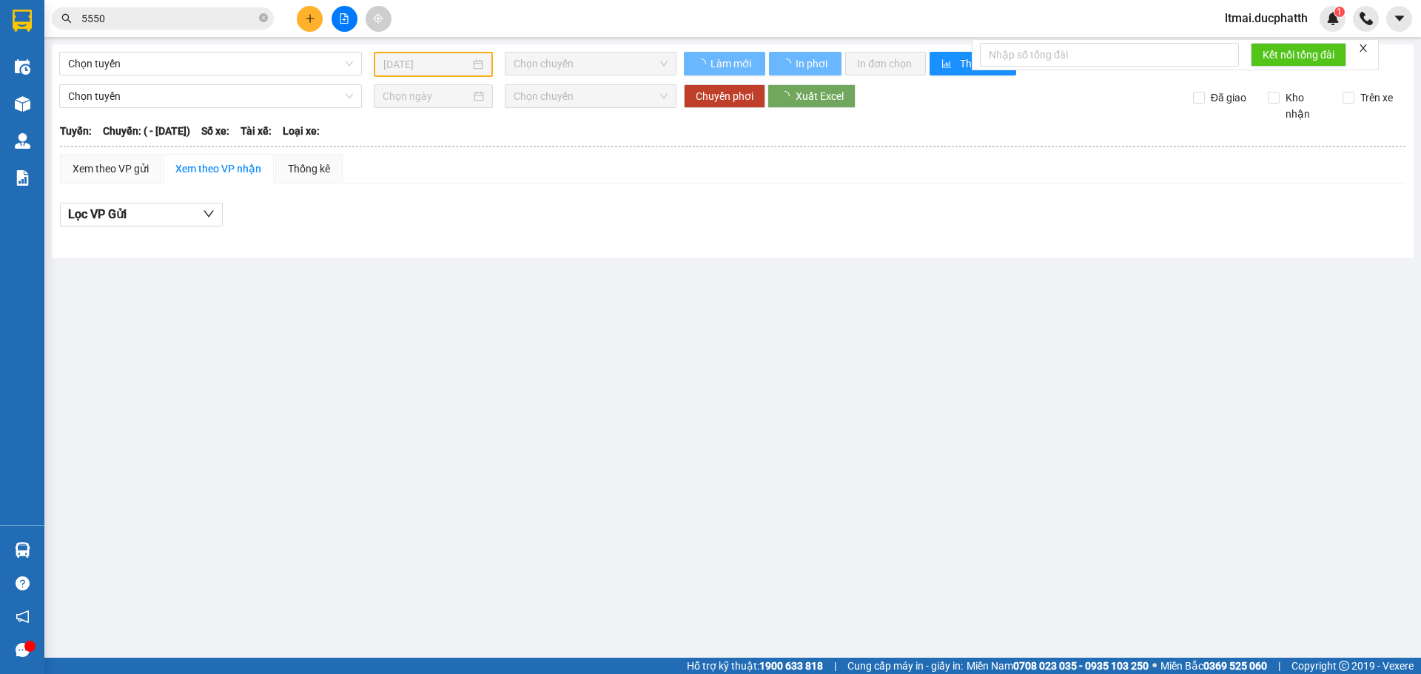
type input "[DATE]"
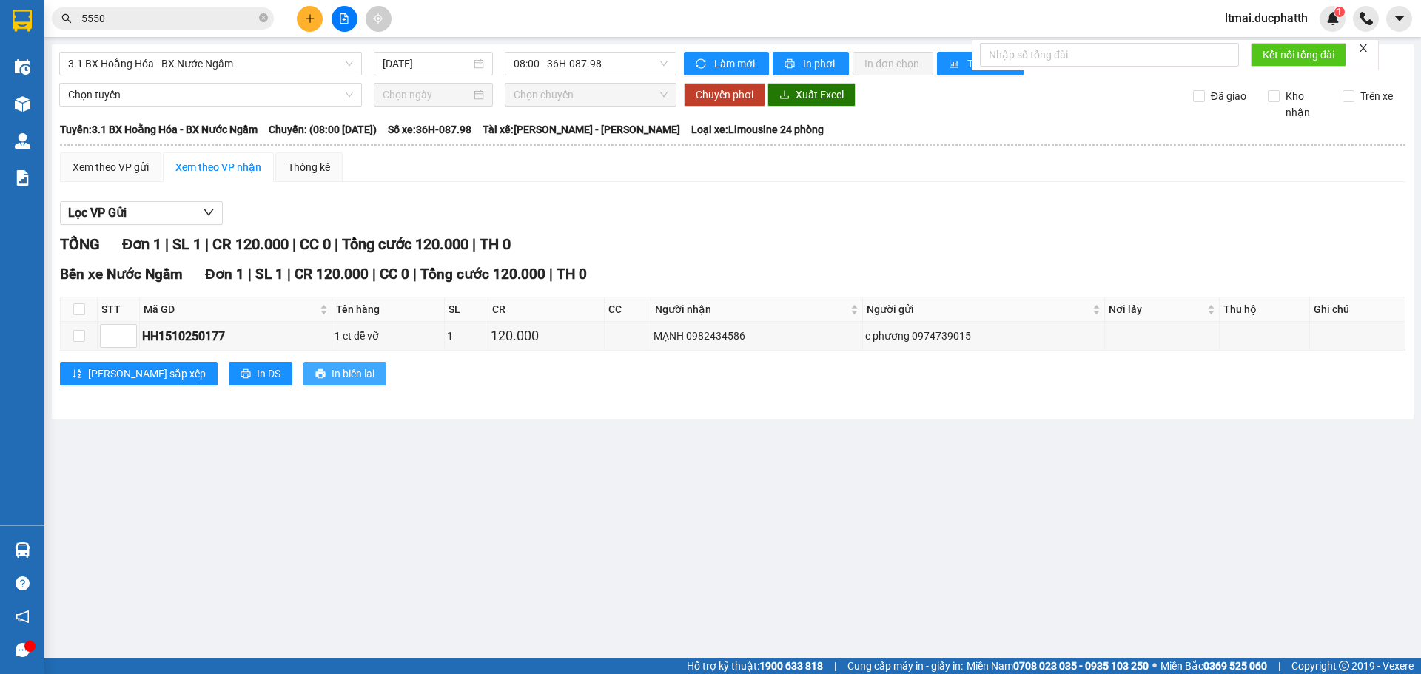
click at [332, 374] on span "In biên lai" at bounding box center [353, 374] width 43 height 16
click at [332, 372] on span "In biên lai" at bounding box center [353, 374] width 43 height 16
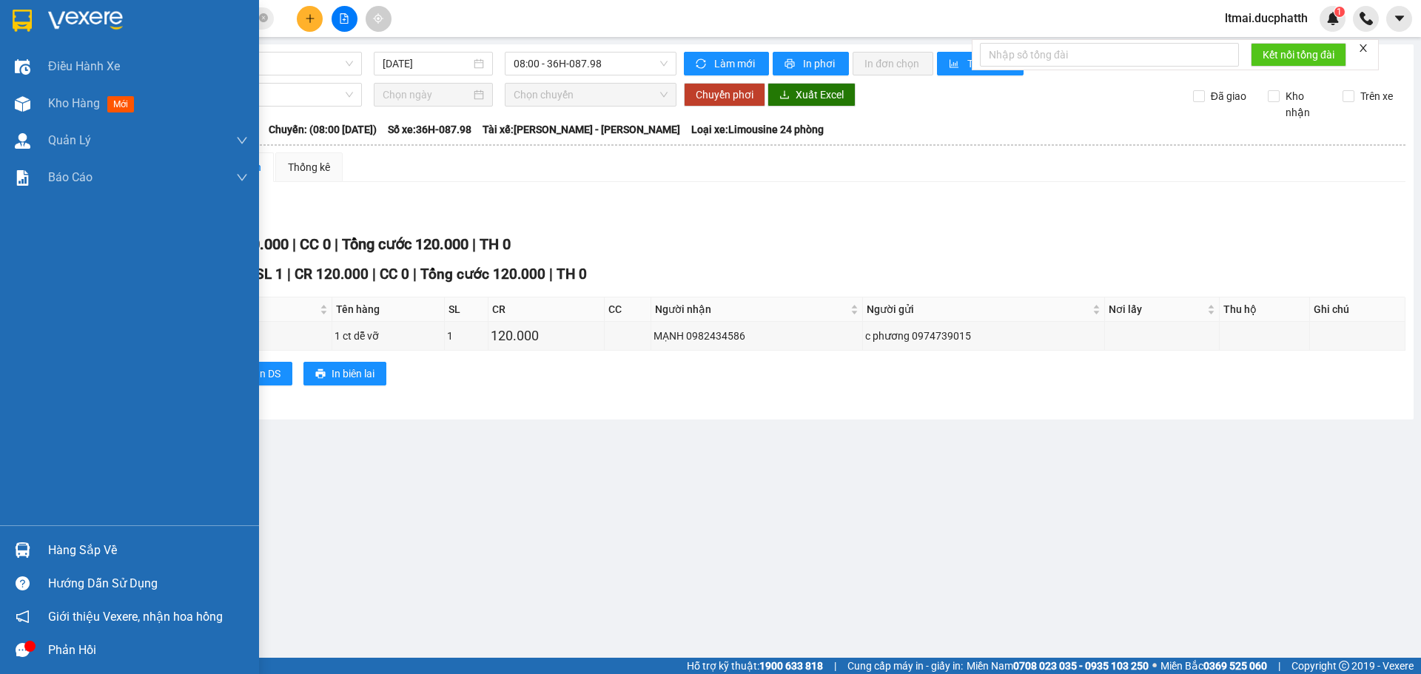
drag, startPoint x: 38, startPoint y: 101, endPoint x: 65, endPoint y: 17, distance: 88.5
click at [38, 101] on div "Kho hàng mới" at bounding box center [129, 103] width 259 height 37
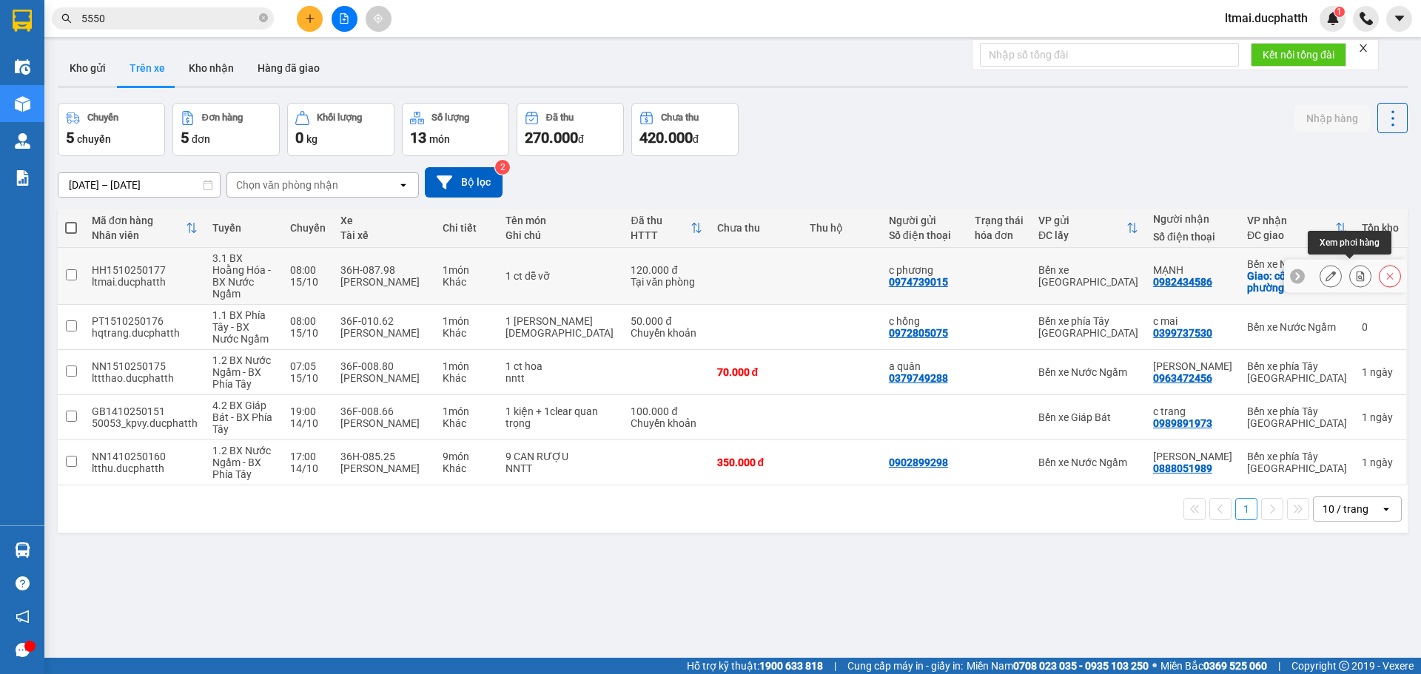
click at [1350, 271] on button at bounding box center [1360, 276] width 21 height 26
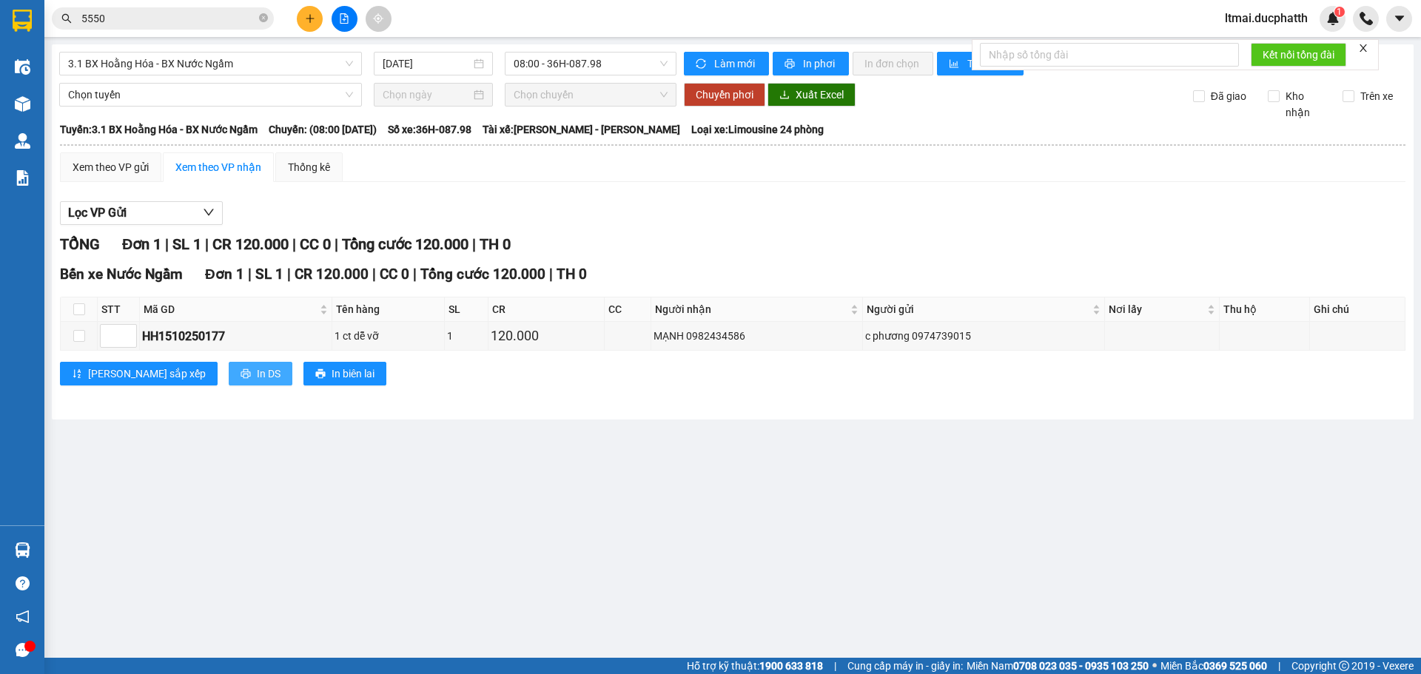
click at [257, 375] on span "In DS" at bounding box center [269, 374] width 24 height 16
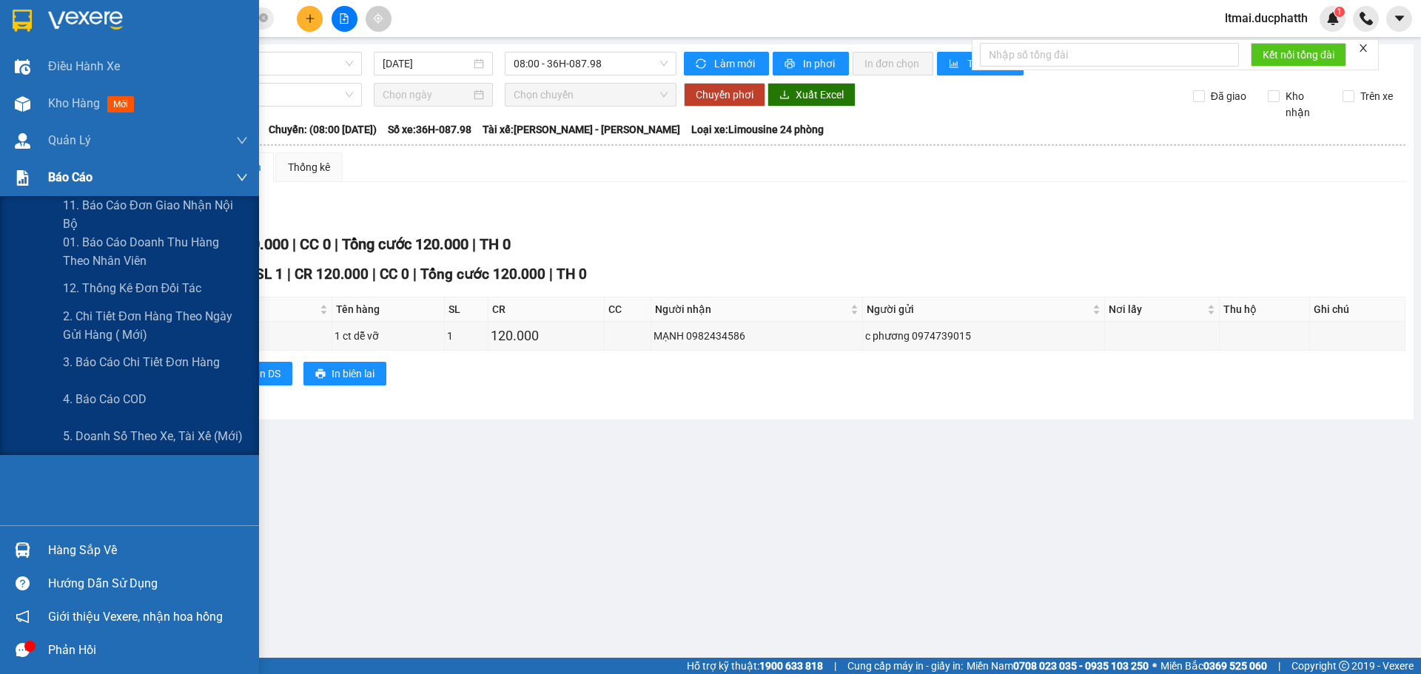
click at [35, 173] on div at bounding box center [23, 178] width 26 height 26
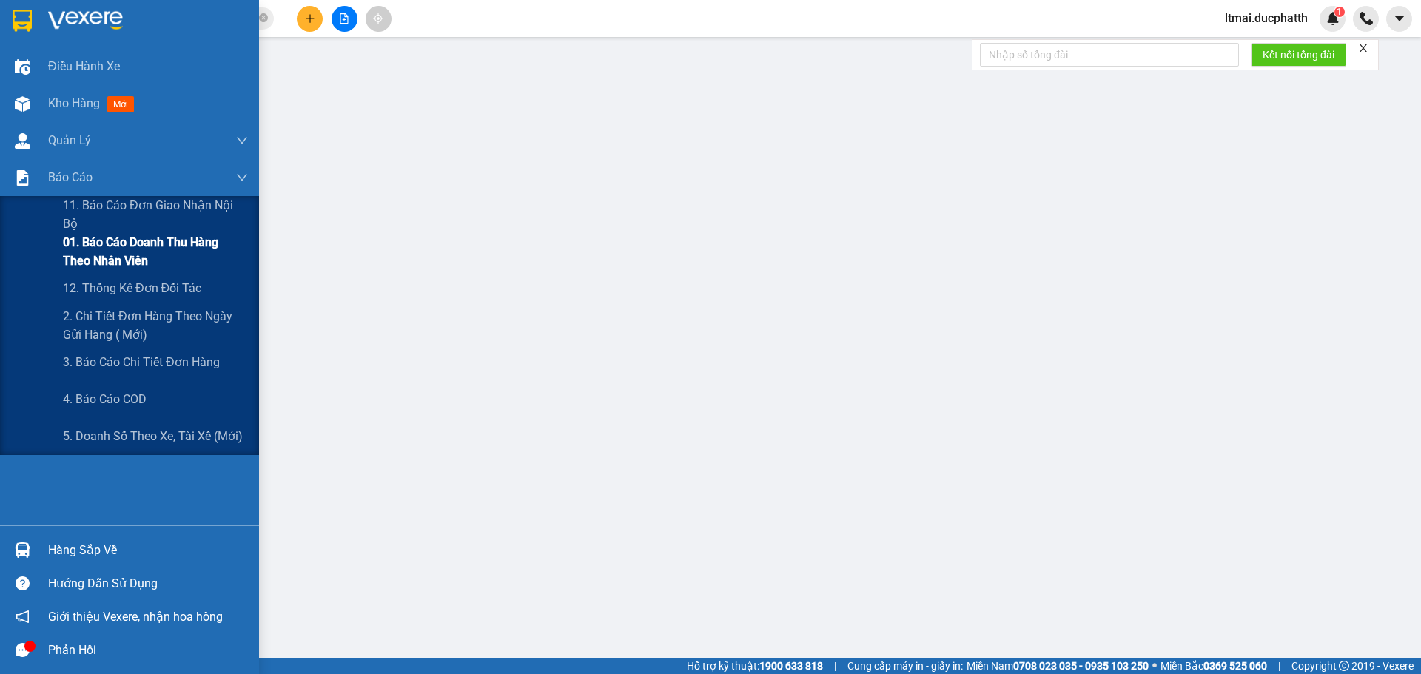
click at [116, 254] on span "01. Báo cáo doanh thu hàng theo nhân viên" at bounding box center [155, 251] width 185 height 37
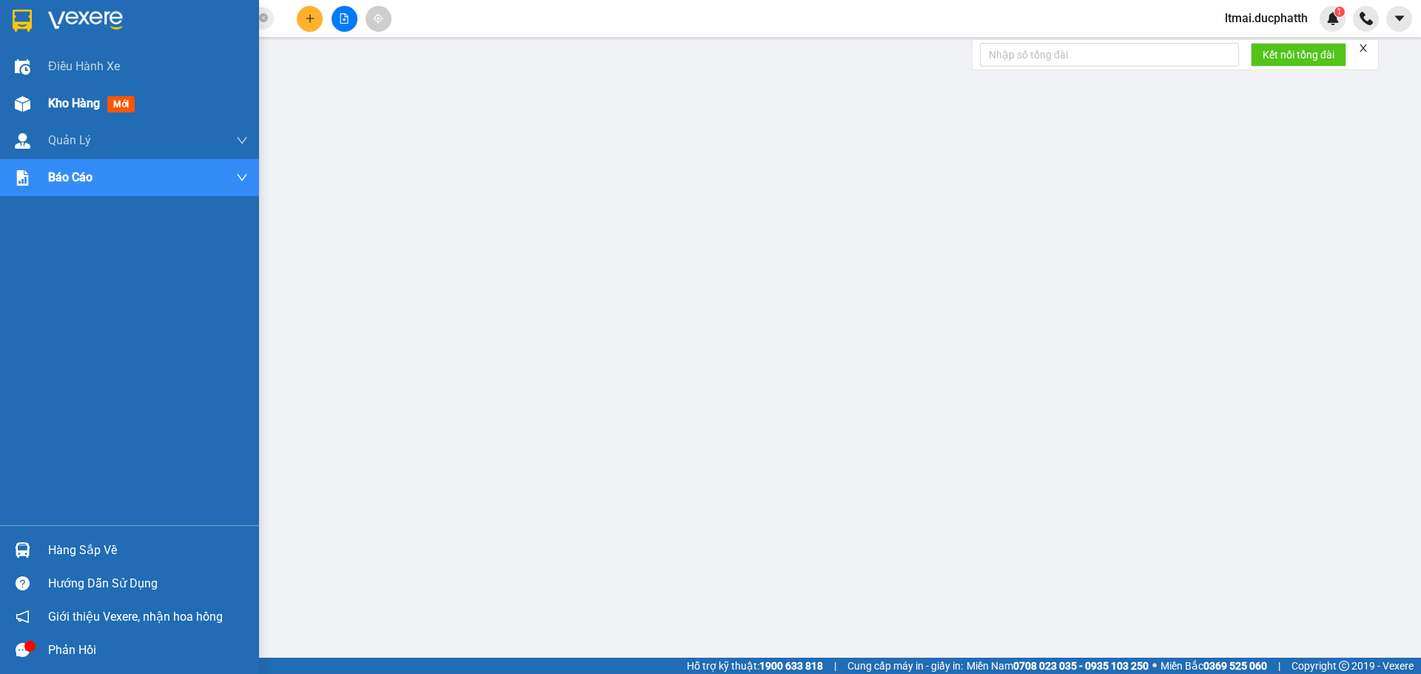
click at [26, 96] on img at bounding box center [23, 104] width 16 height 16
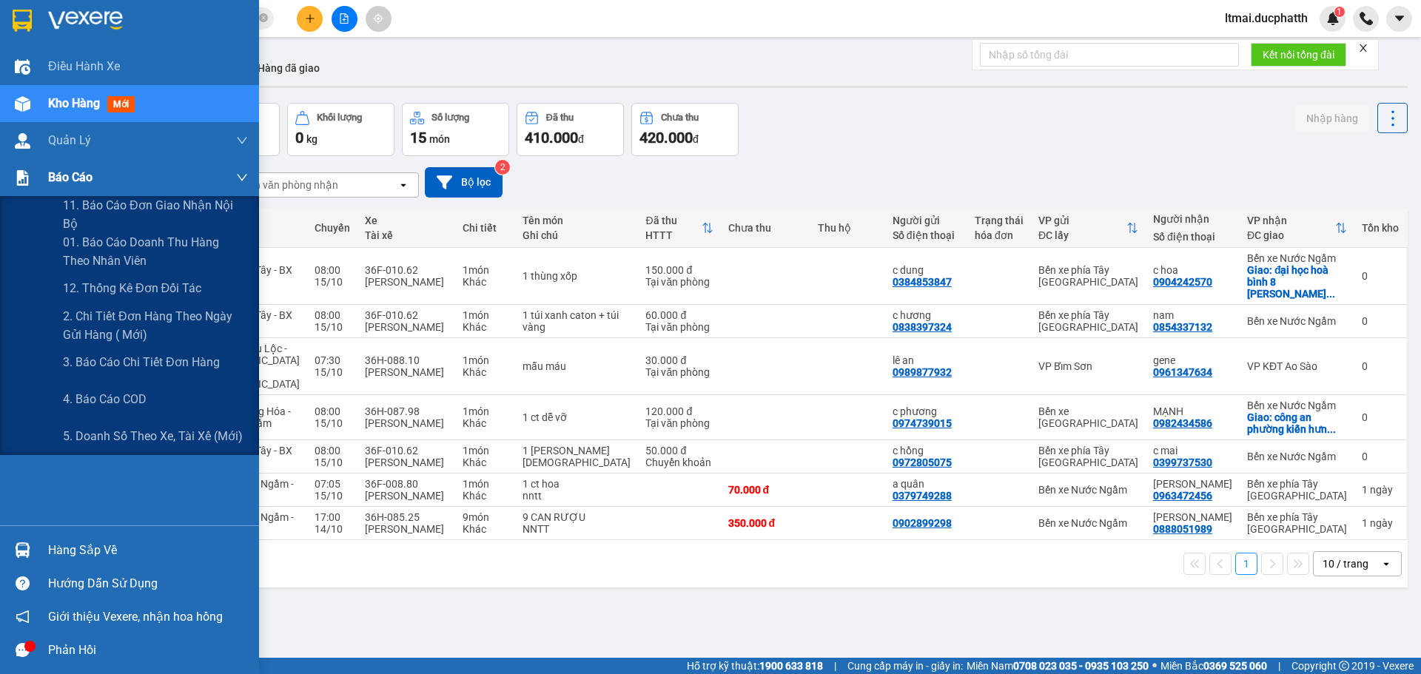
click at [33, 183] on div at bounding box center [23, 178] width 26 height 26
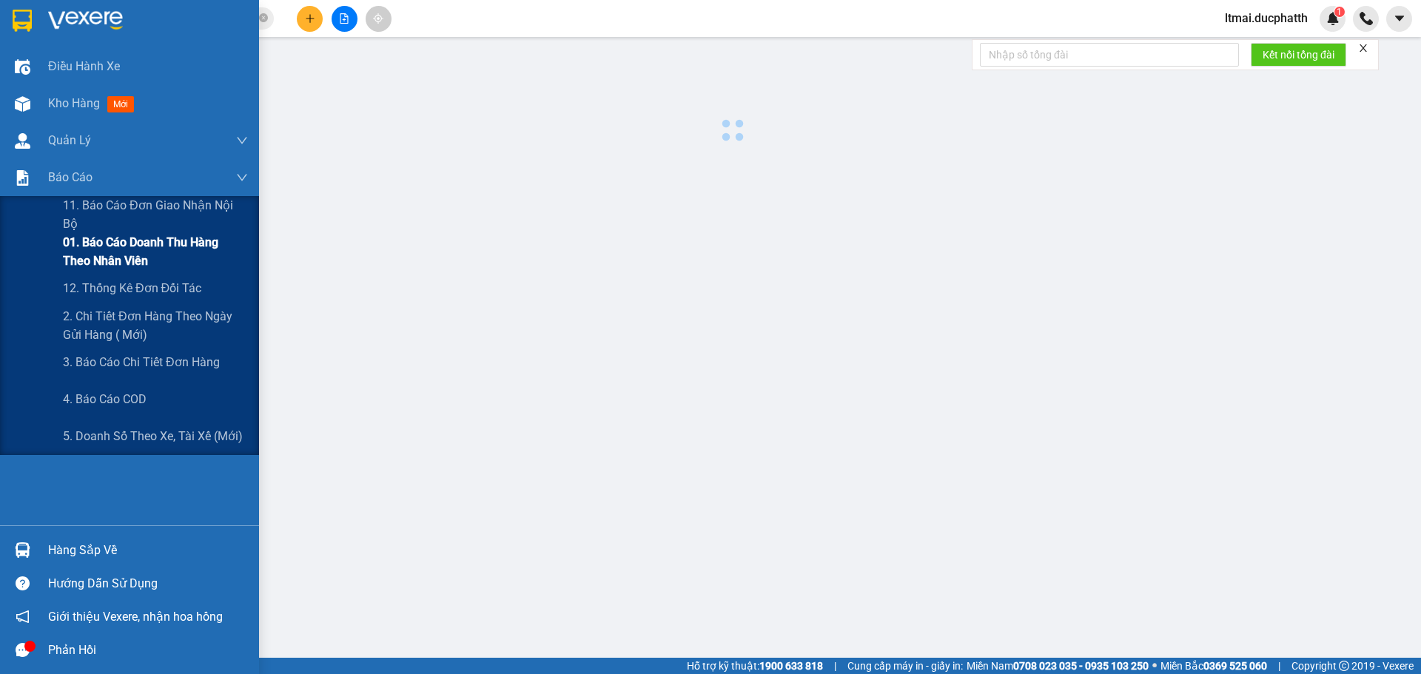
click at [113, 246] on span "01. Báo cáo doanh thu hàng theo nhân viên" at bounding box center [155, 251] width 185 height 37
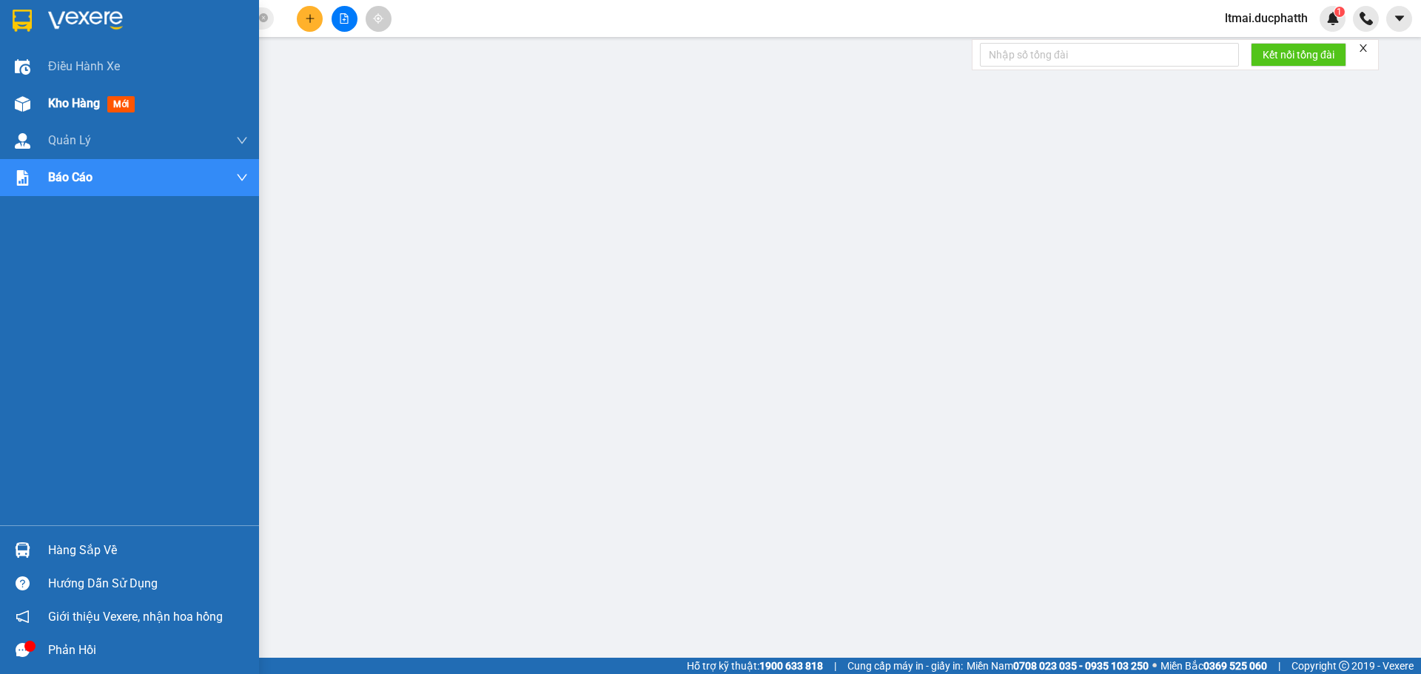
click at [44, 102] on div "Kho hàng mới" at bounding box center [129, 103] width 259 height 37
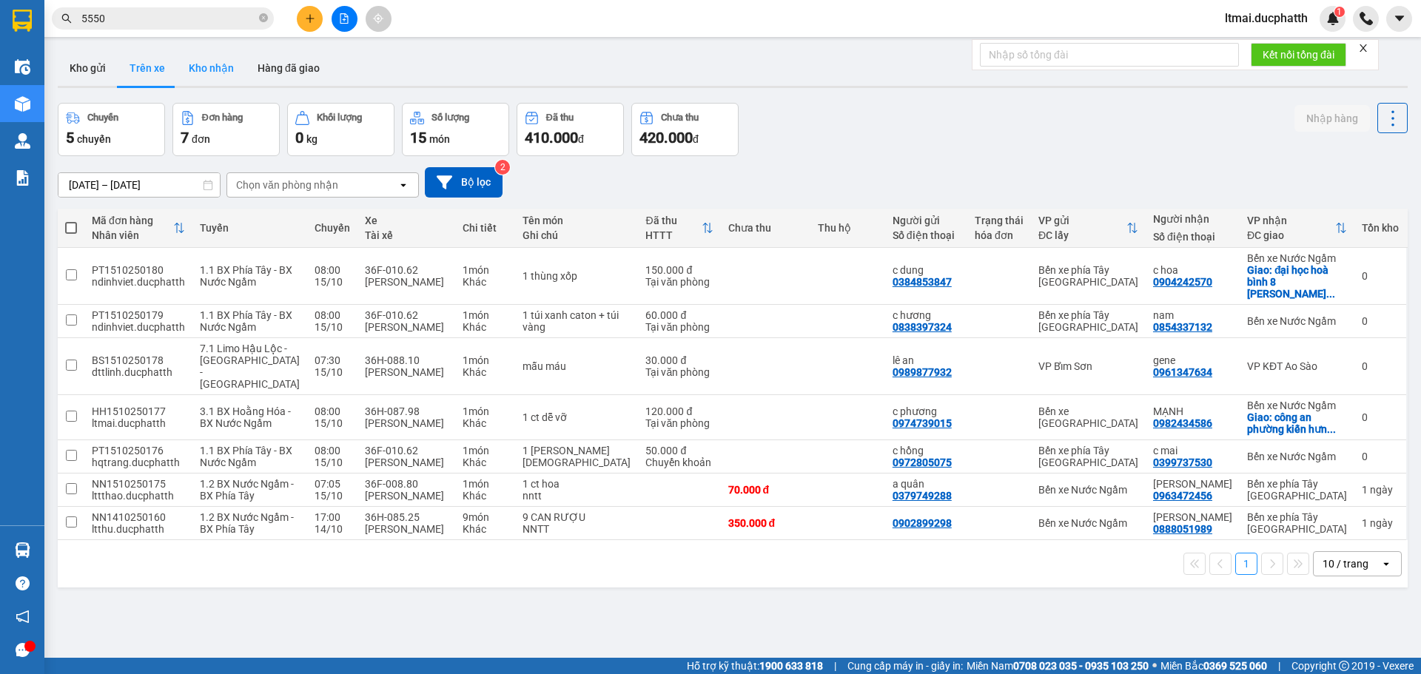
click at [226, 66] on button "Kho nhận" at bounding box center [211, 68] width 69 height 36
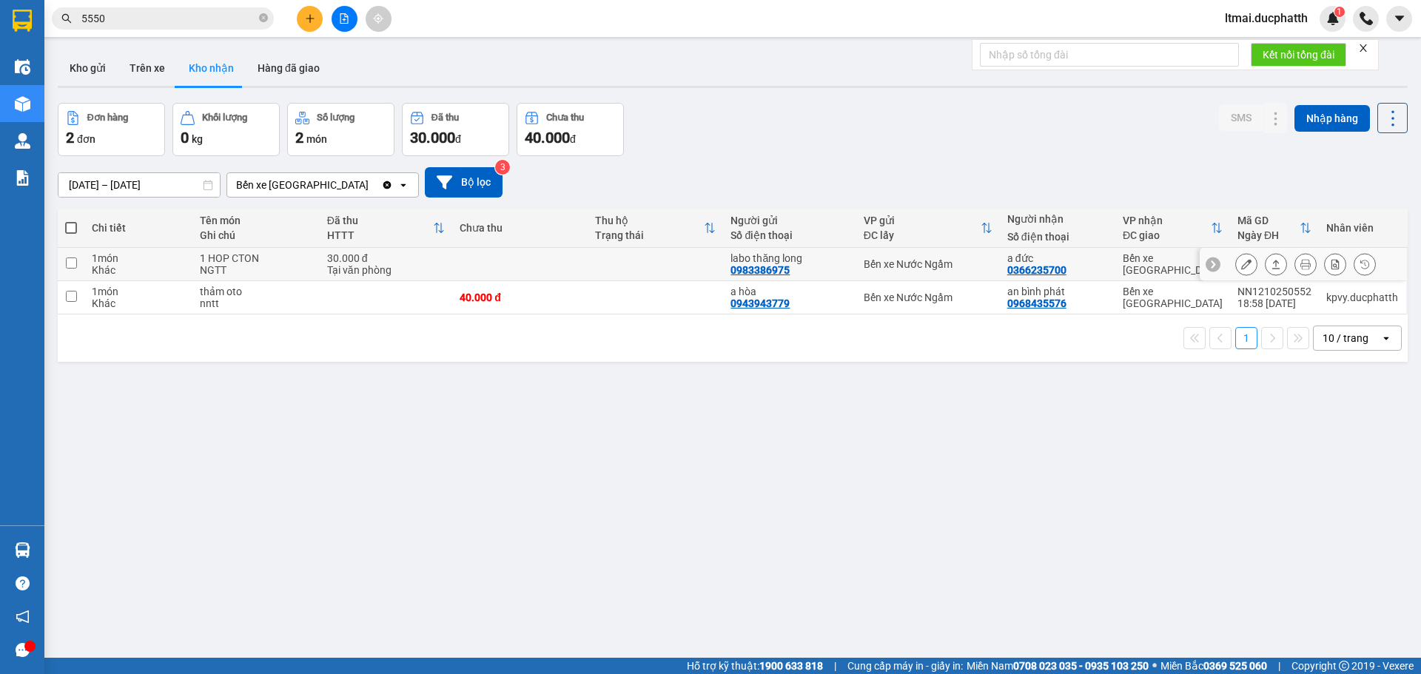
click at [1236, 265] on button at bounding box center [1246, 265] width 21 height 26
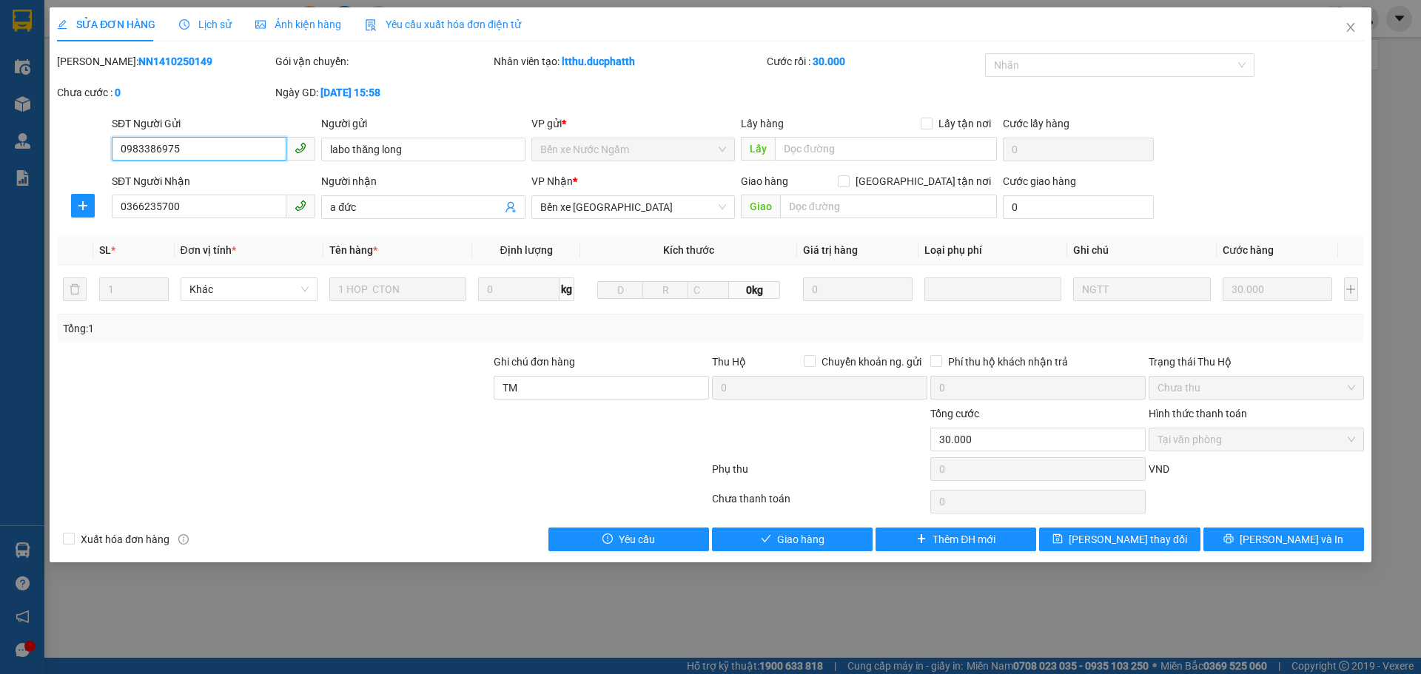
type input "0983386975"
type input "labo thăng long"
type input "0366235700"
type input "a đức"
type input "TM"
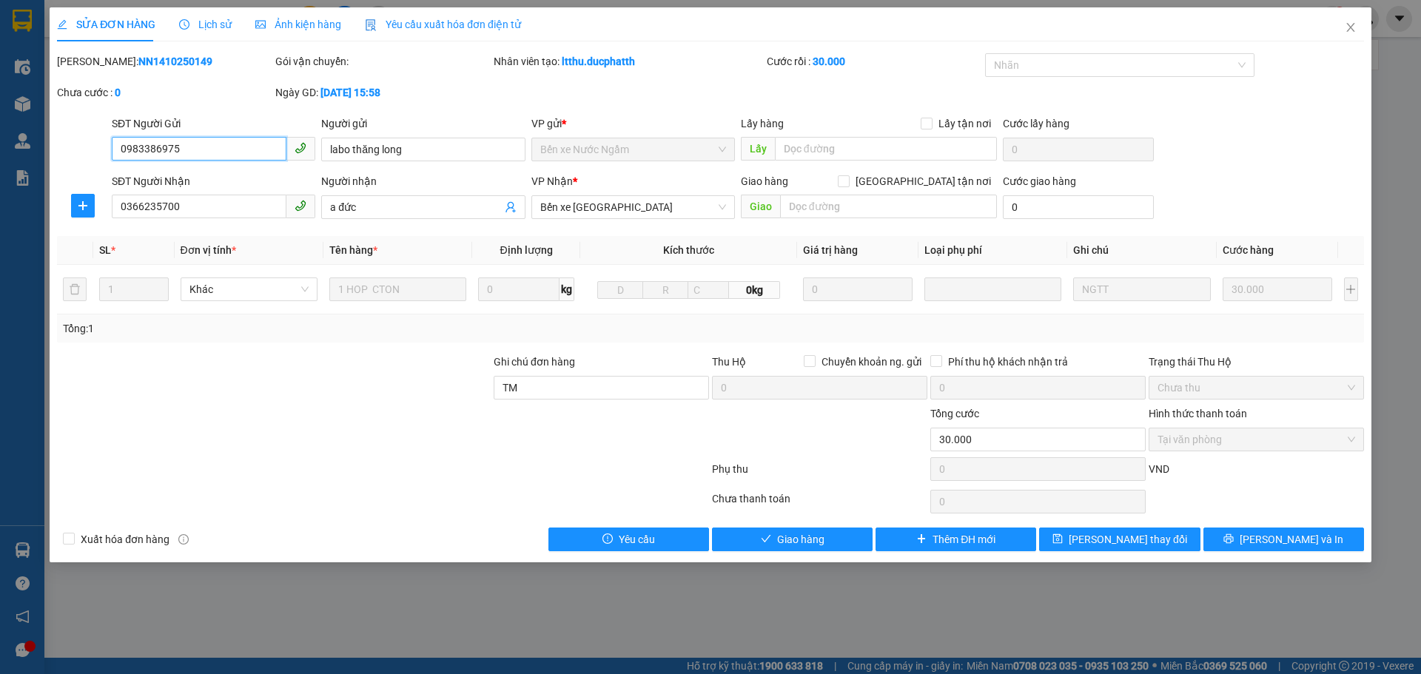
type input "0"
type input "30.000"
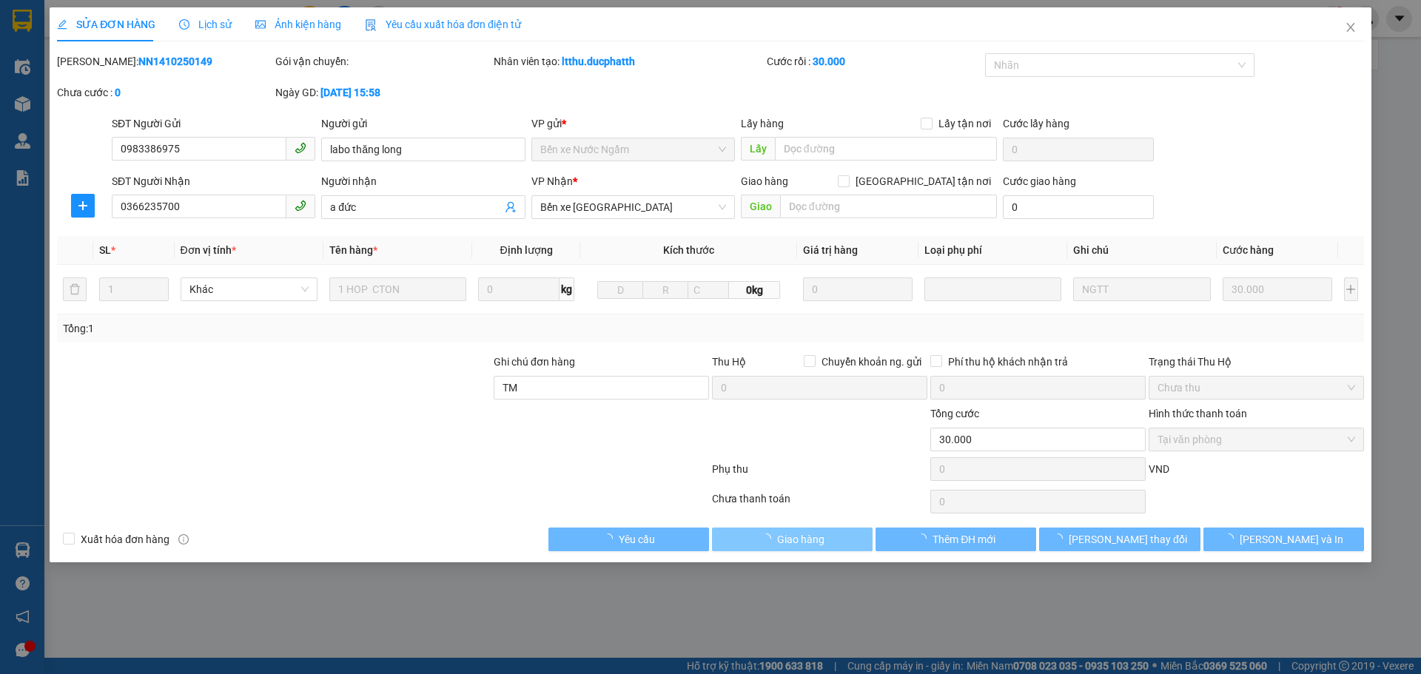
click at [847, 545] on button "Giao hàng" at bounding box center [792, 540] width 161 height 24
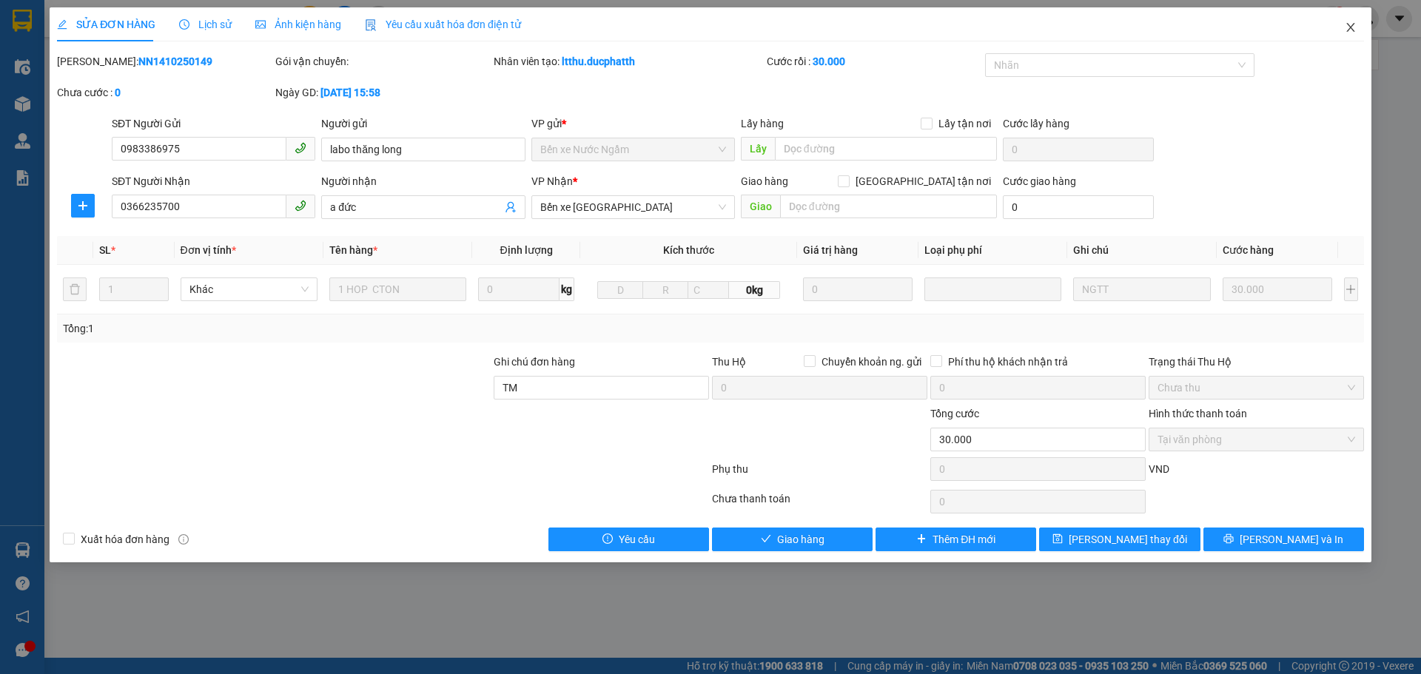
click at [1354, 25] on icon "close" at bounding box center [1351, 27] width 12 height 12
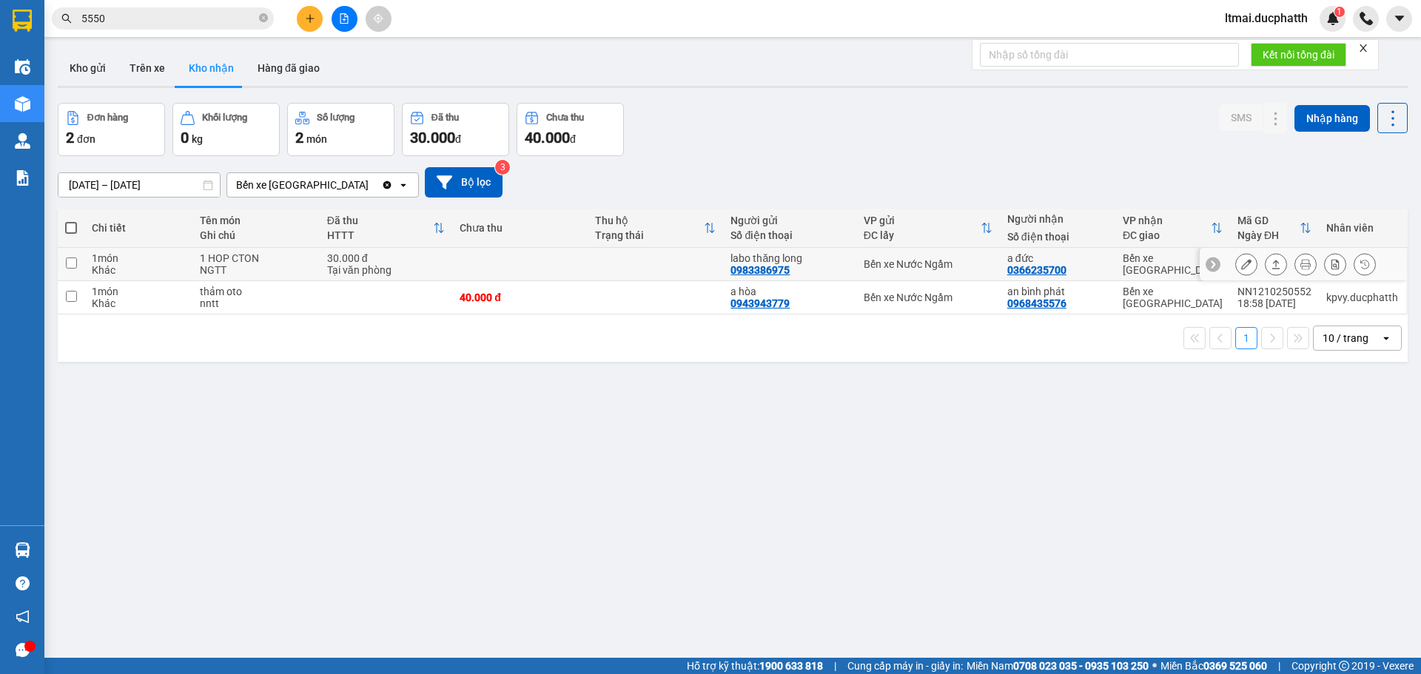
click at [1243, 260] on button at bounding box center [1246, 265] width 21 height 26
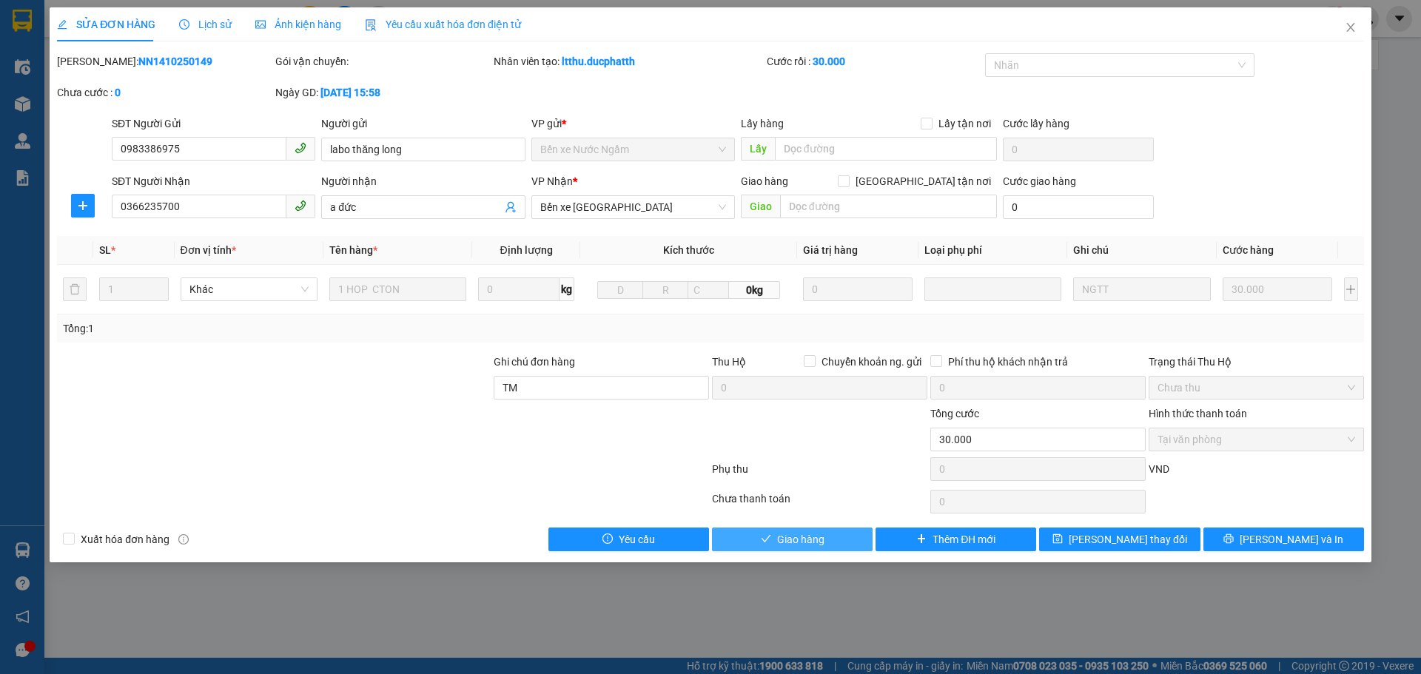
click at [801, 535] on span "Giao hàng" at bounding box center [800, 539] width 47 height 16
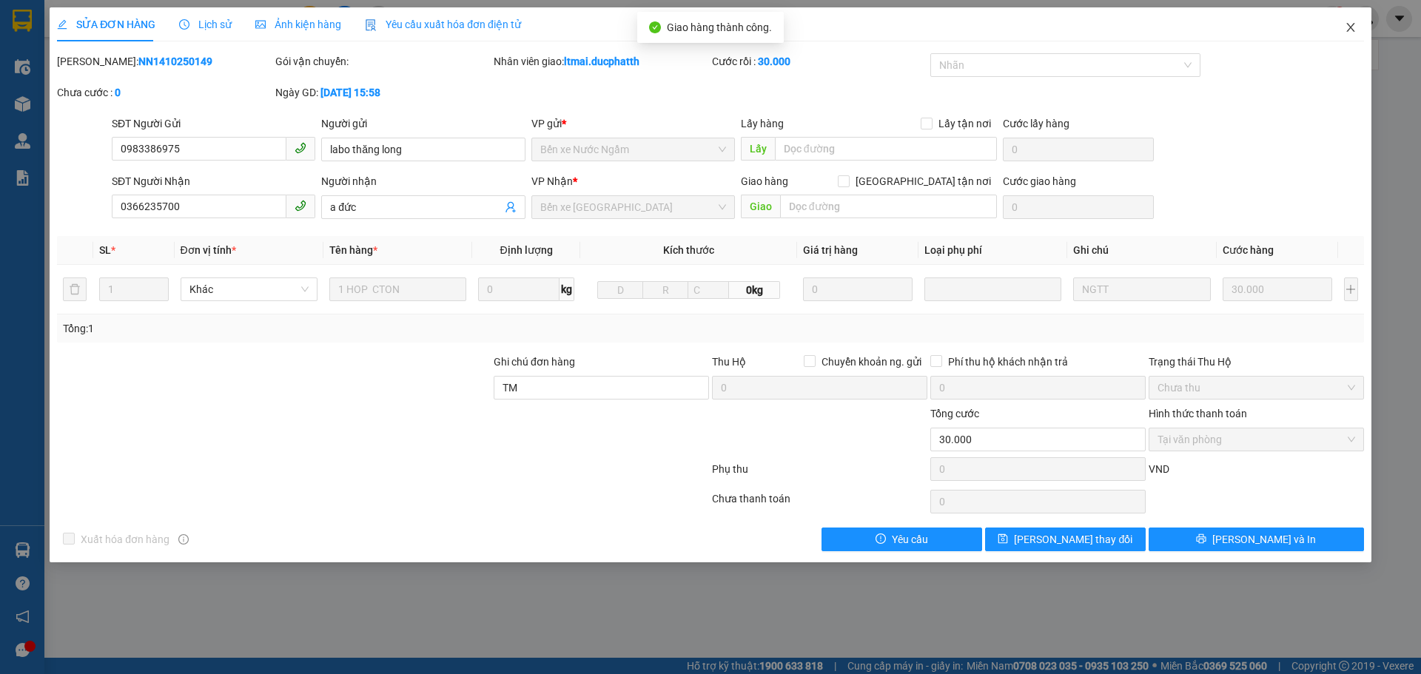
click at [1345, 29] on icon "close" at bounding box center [1351, 27] width 12 height 12
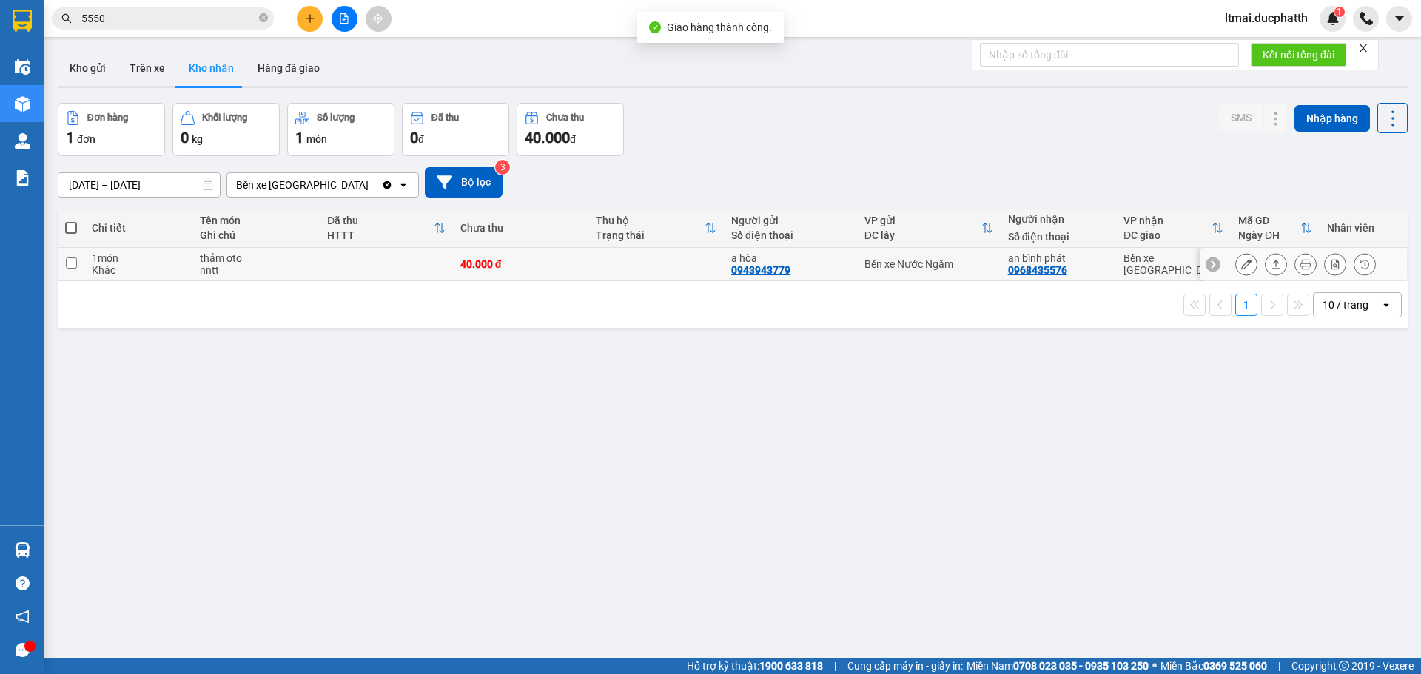
click at [1241, 263] on icon at bounding box center [1246, 264] width 10 height 10
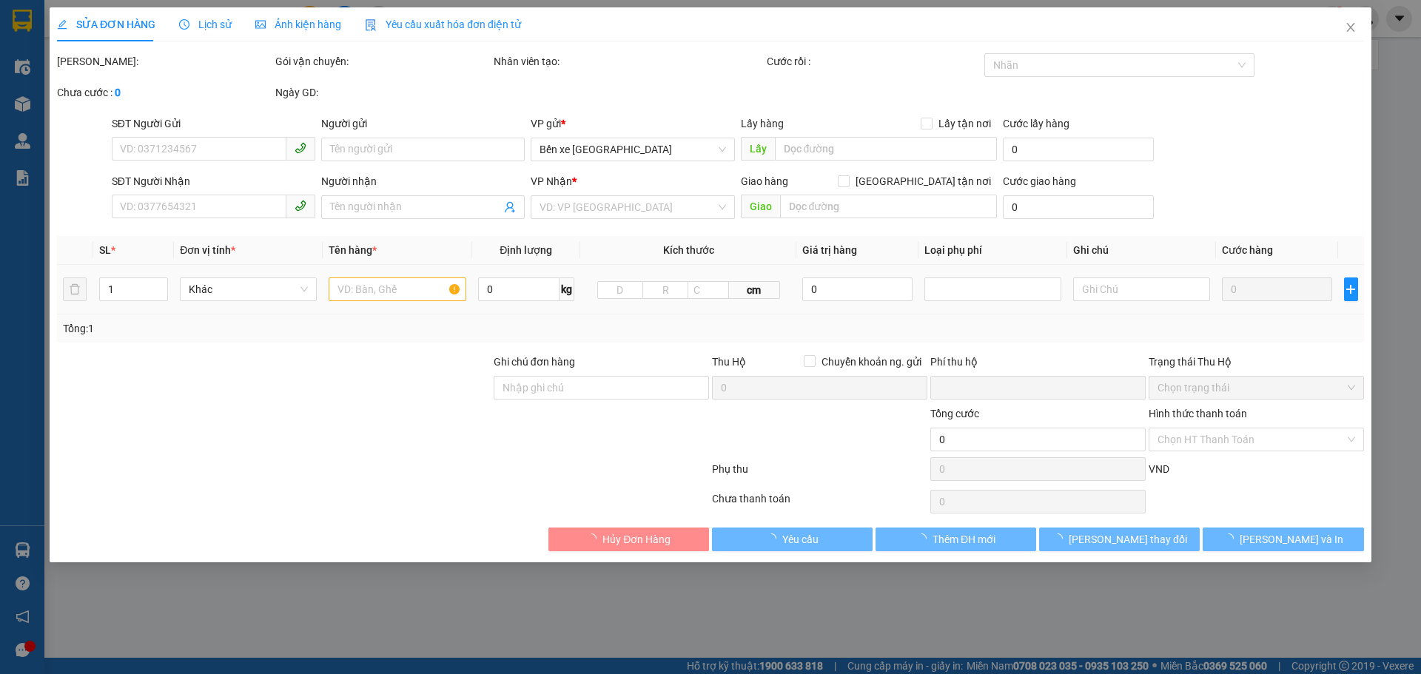
type input "0943943779"
type input "a hòa"
type input "0968435576"
type input "an bình phát"
type input "0"
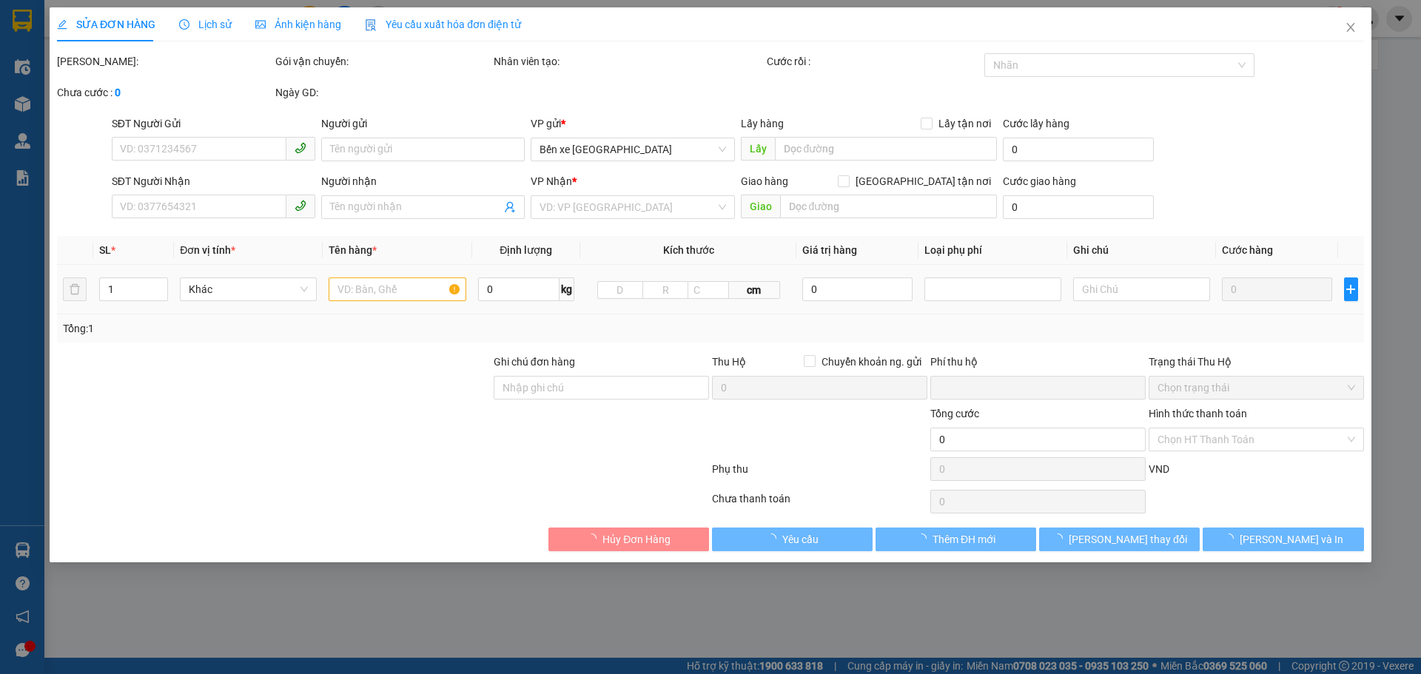
type input "40.000"
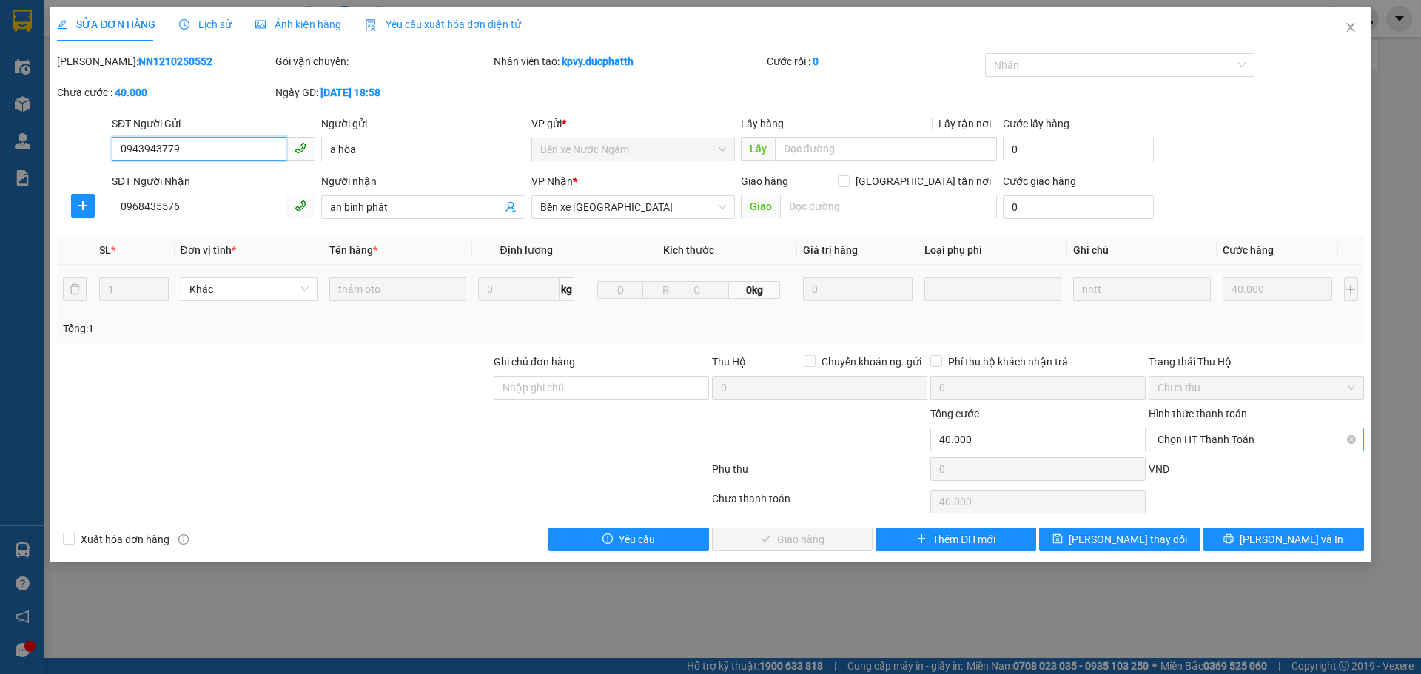
click at [1221, 434] on span "Chọn HT Thanh Toán" at bounding box center [1256, 439] width 198 height 22
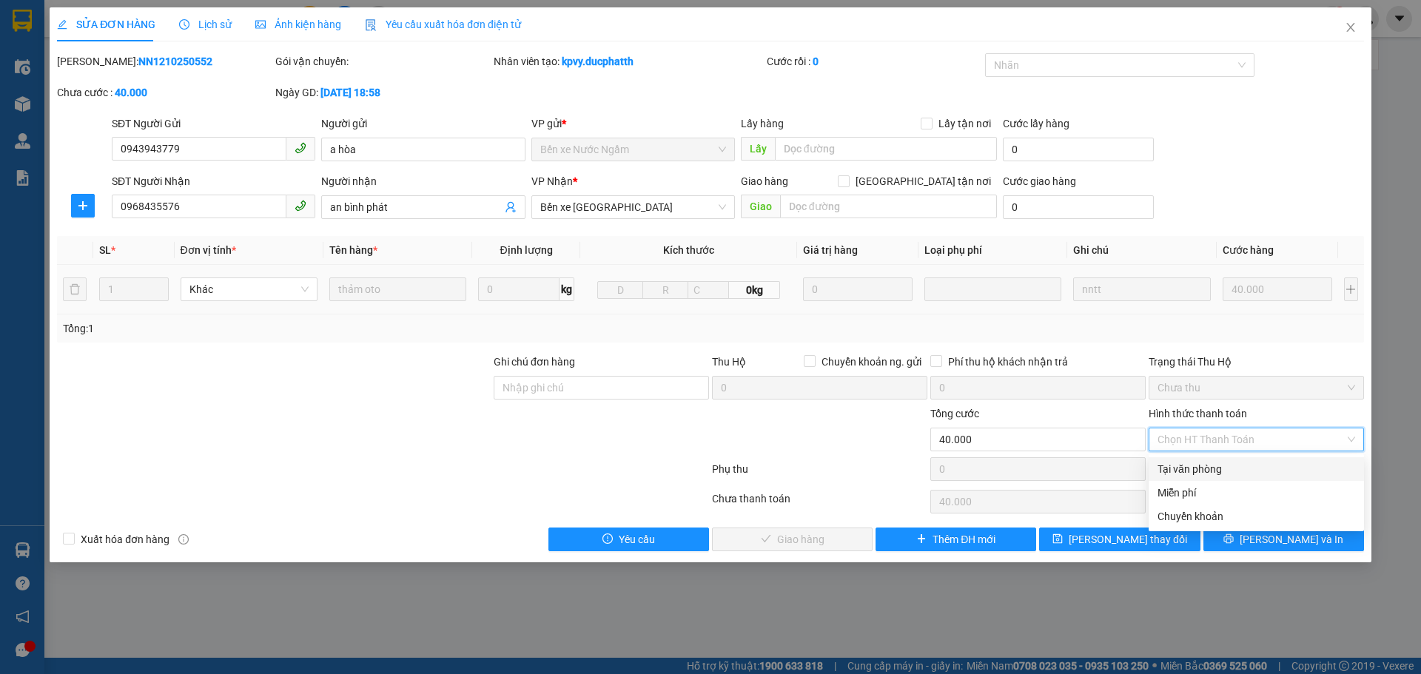
click at [1194, 467] on div "Tại văn phòng" at bounding box center [1256, 469] width 198 height 16
type input "0"
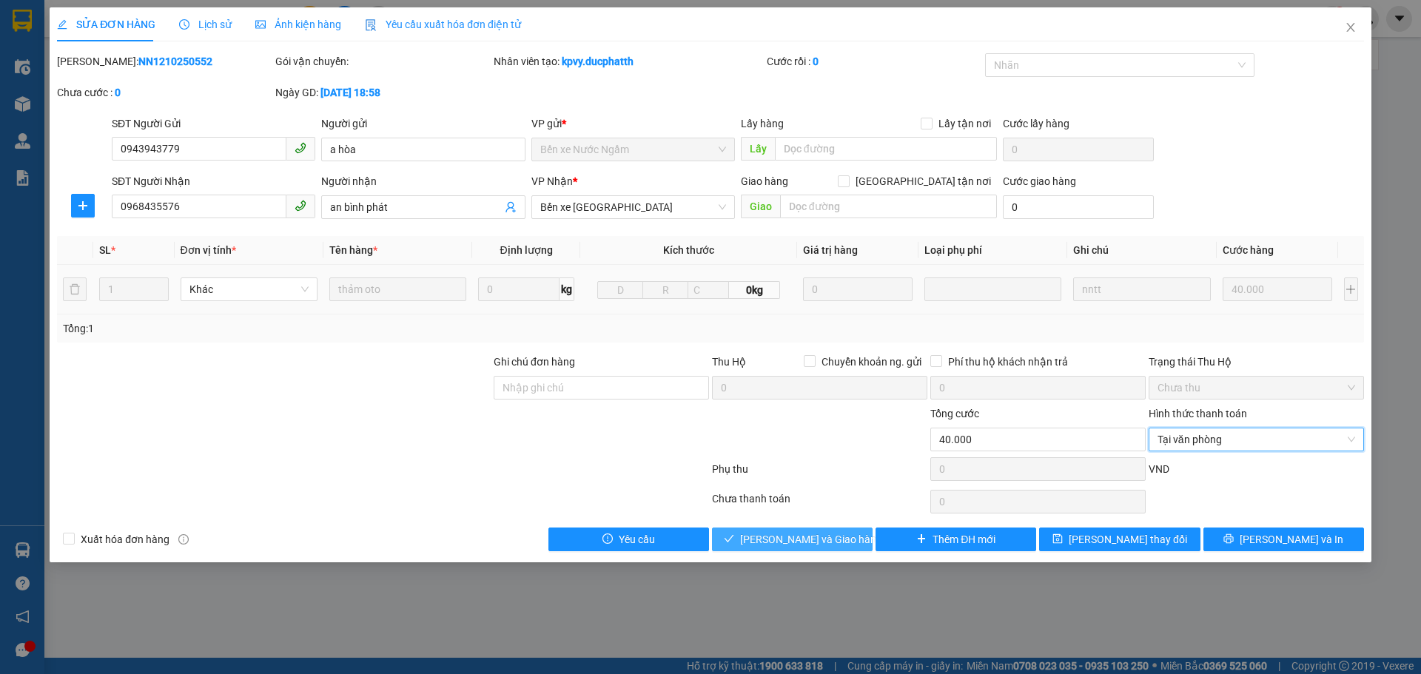
click at [814, 543] on span "[PERSON_NAME] và Giao hàng" at bounding box center [811, 539] width 142 height 16
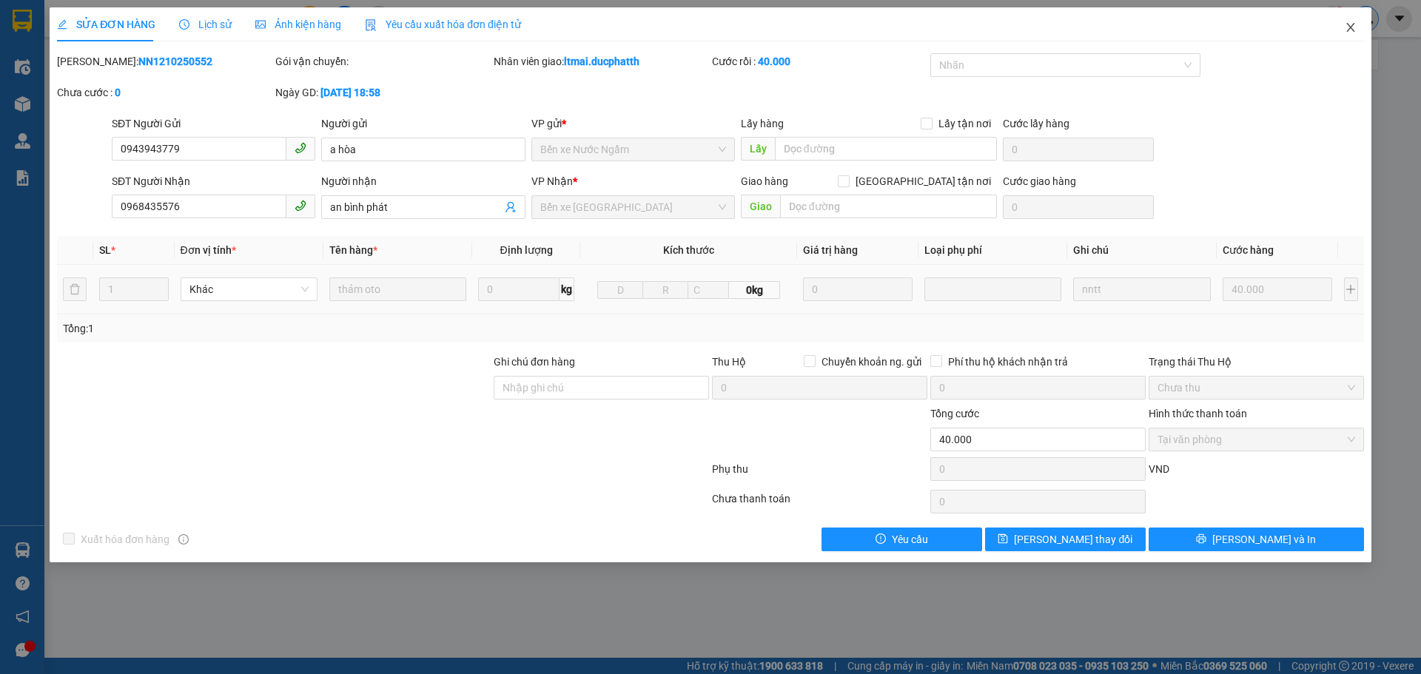
click at [1356, 25] on icon "close" at bounding box center [1351, 27] width 12 height 12
